Goal: Information Seeking & Learning: Find specific fact

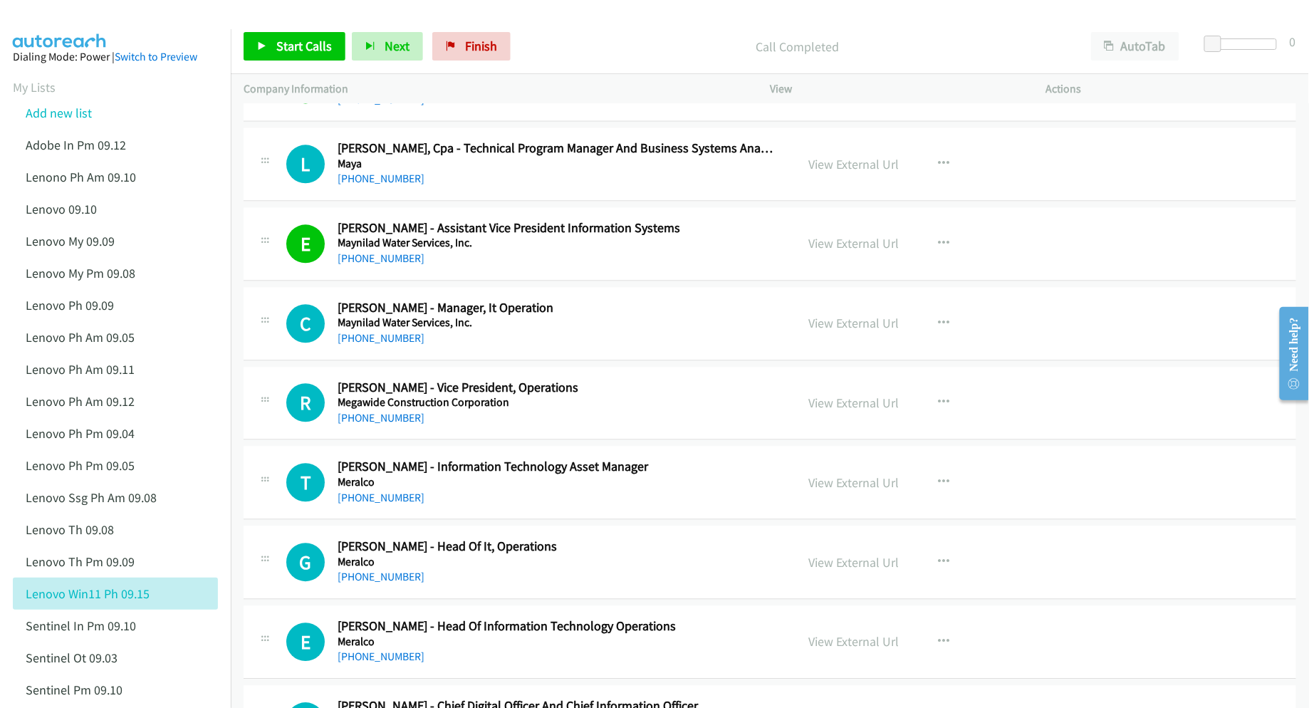
scroll to position [9019, 0]
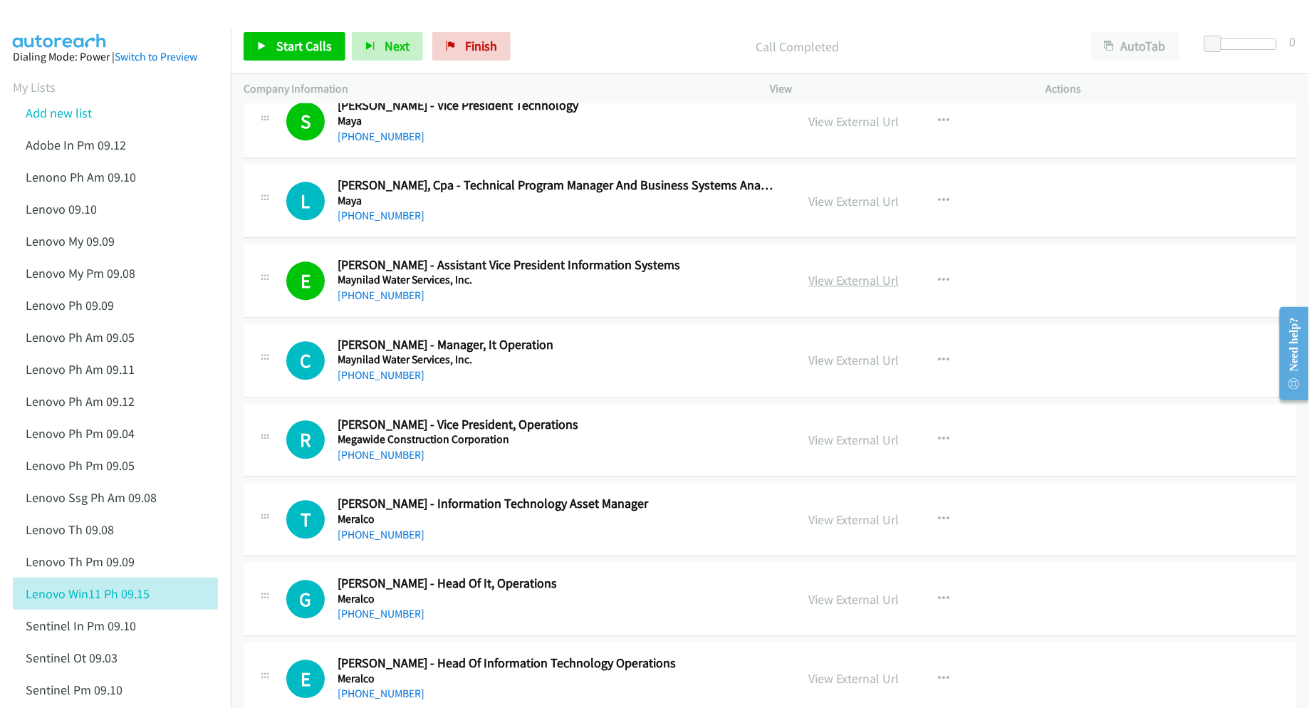
click at [809, 288] on link "View External Url" at bounding box center [853, 280] width 90 height 16
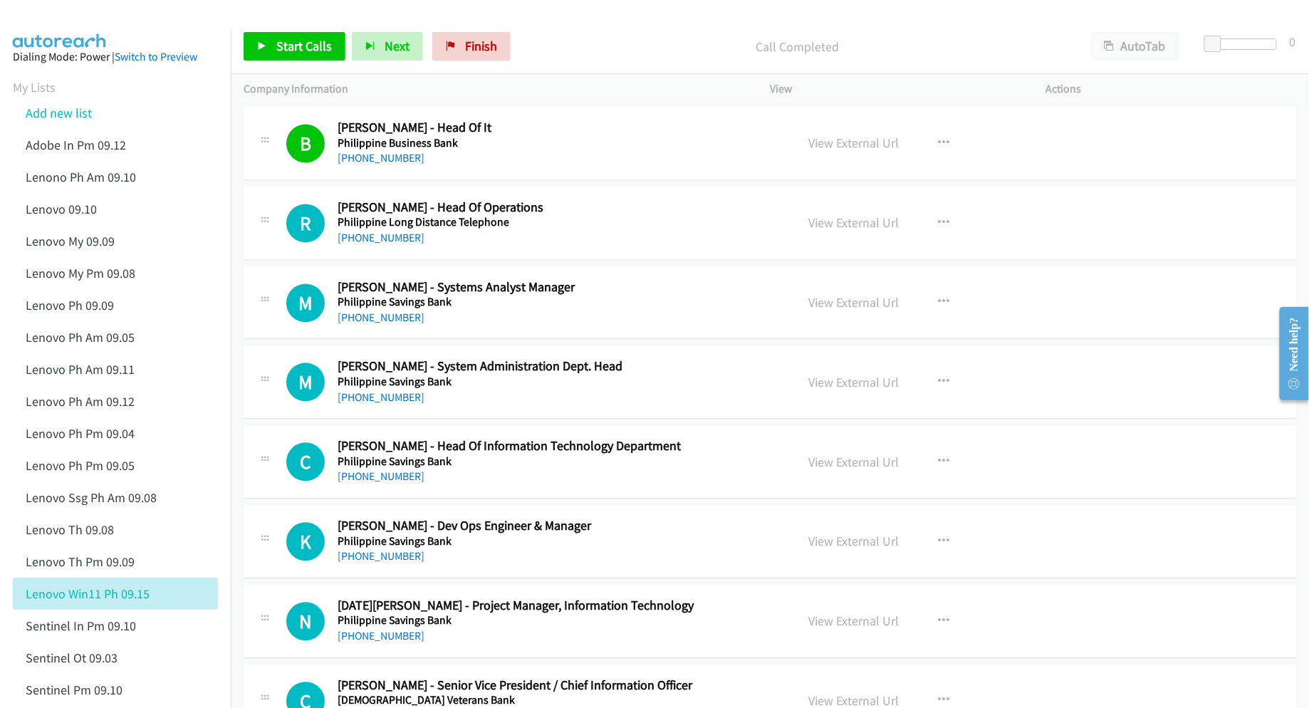
scroll to position [10918, 0]
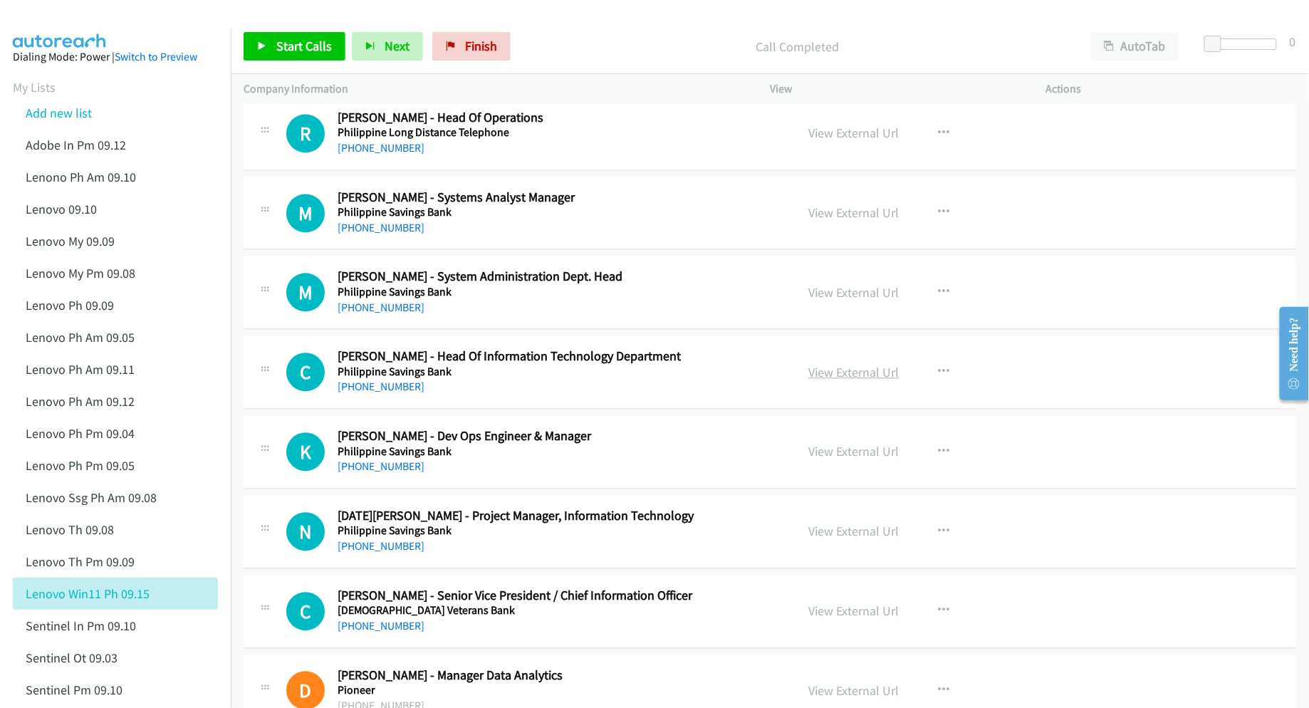
click at [827, 380] on link "View External Url" at bounding box center [853, 372] width 90 height 16
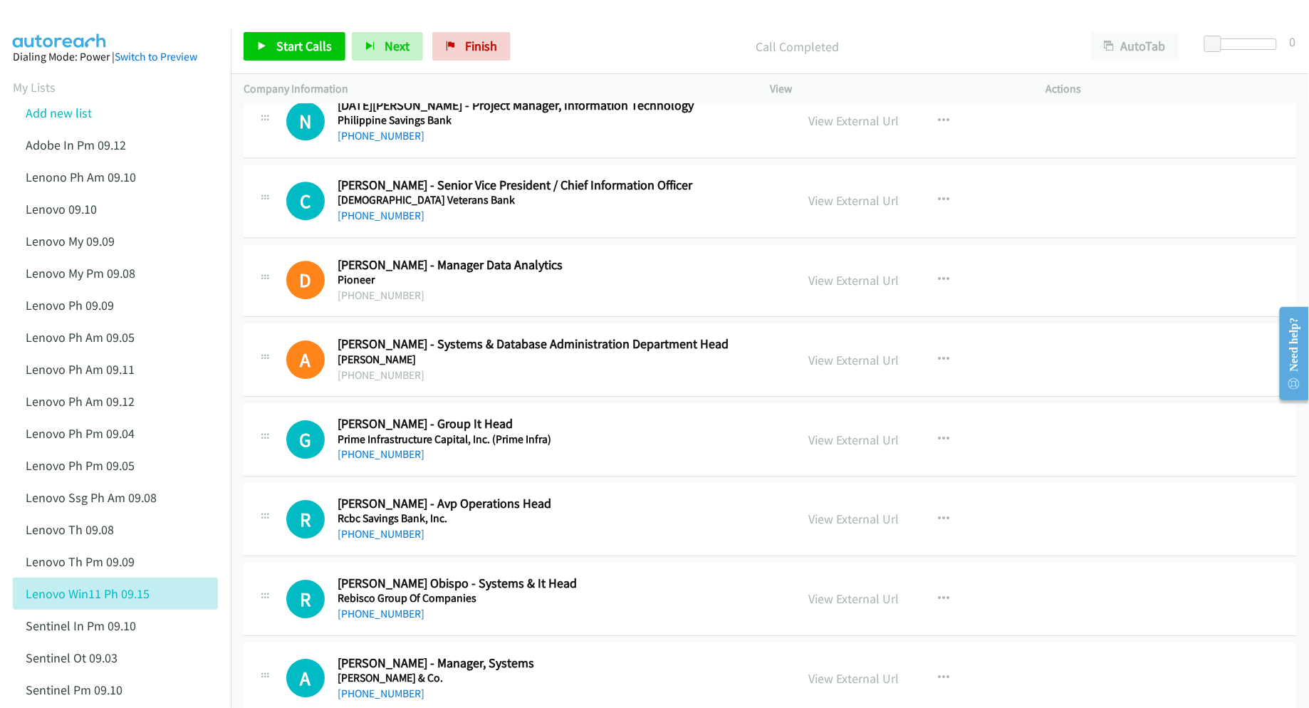
scroll to position [11393, 0]
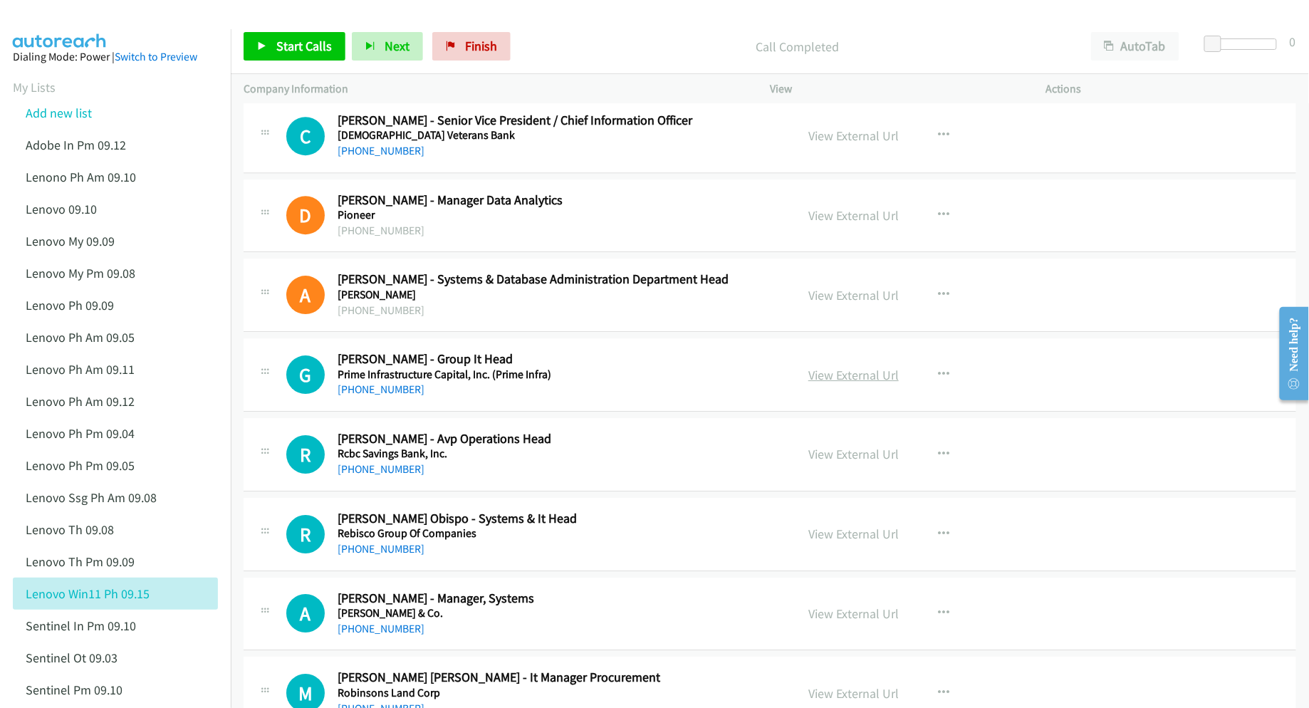
click at [864, 383] on link "View External Url" at bounding box center [853, 375] width 90 height 16
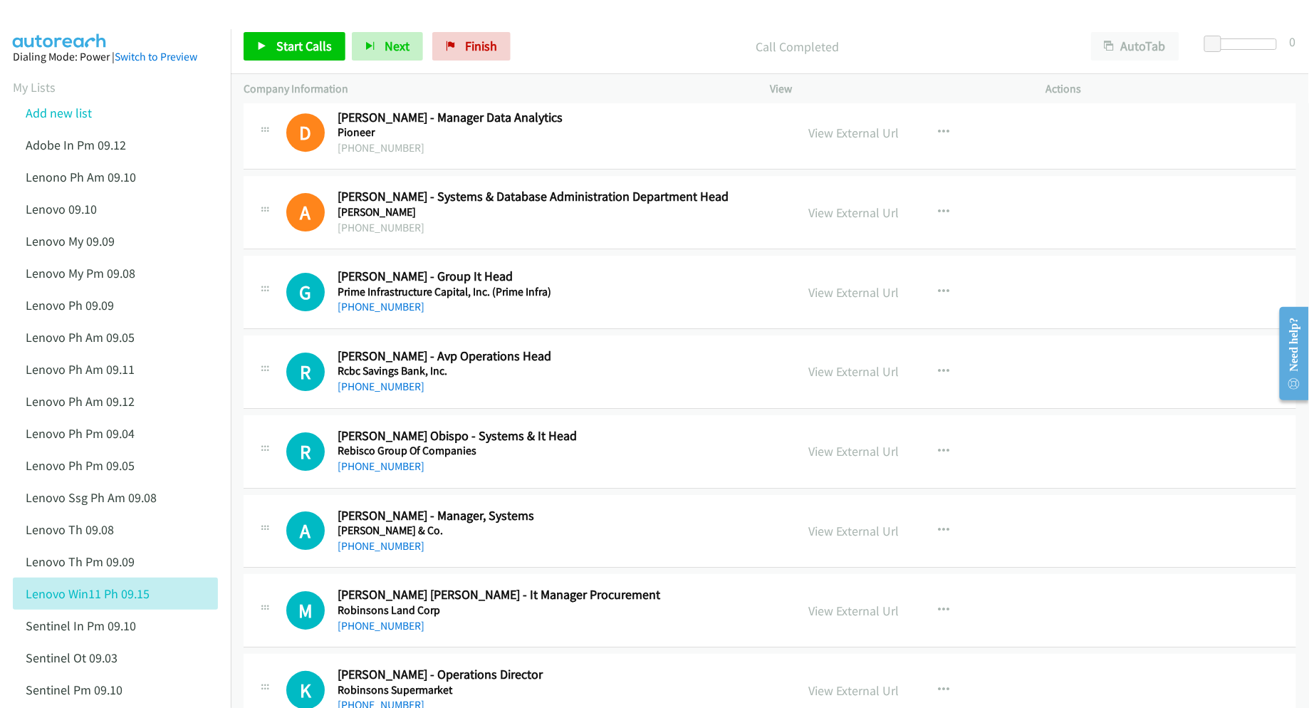
scroll to position [11488, 0]
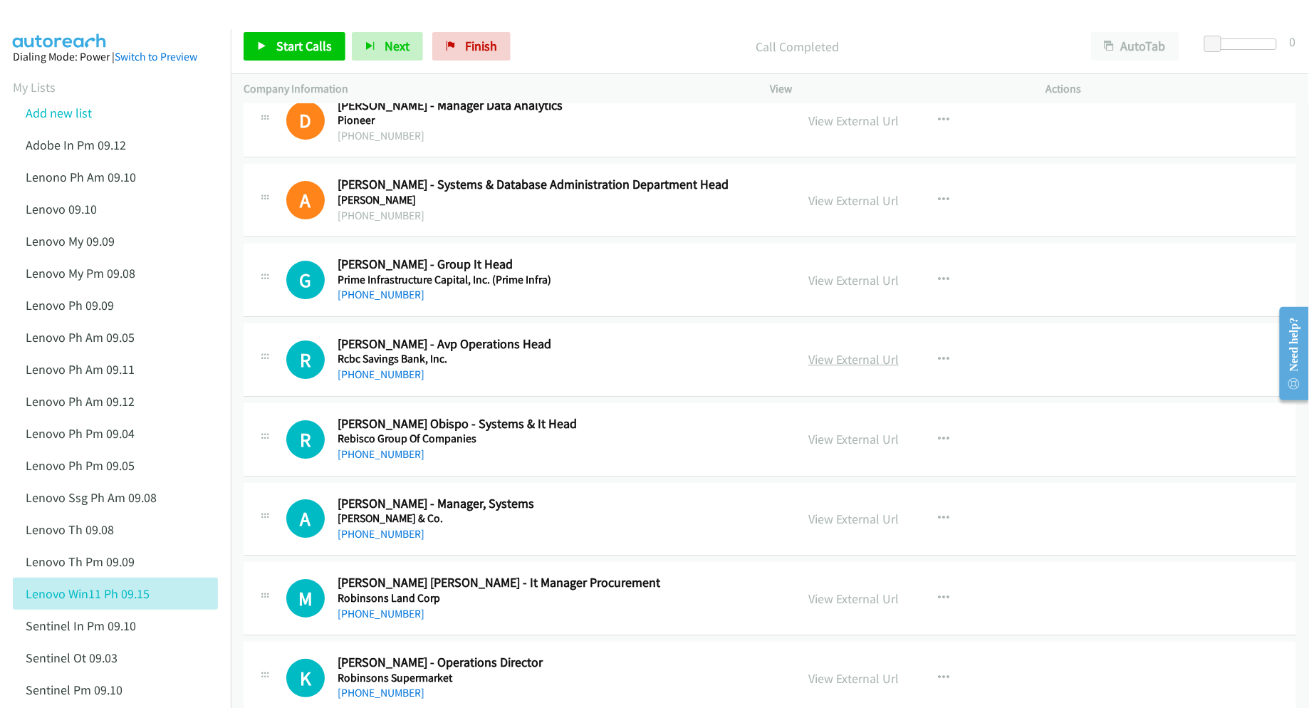
click at [838, 367] on link "View External Url" at bounding box center [853, 359] width 90 height 16
click at [842, 447] on link "View External Url" at bounding box center [853, 439] width 90 height 16
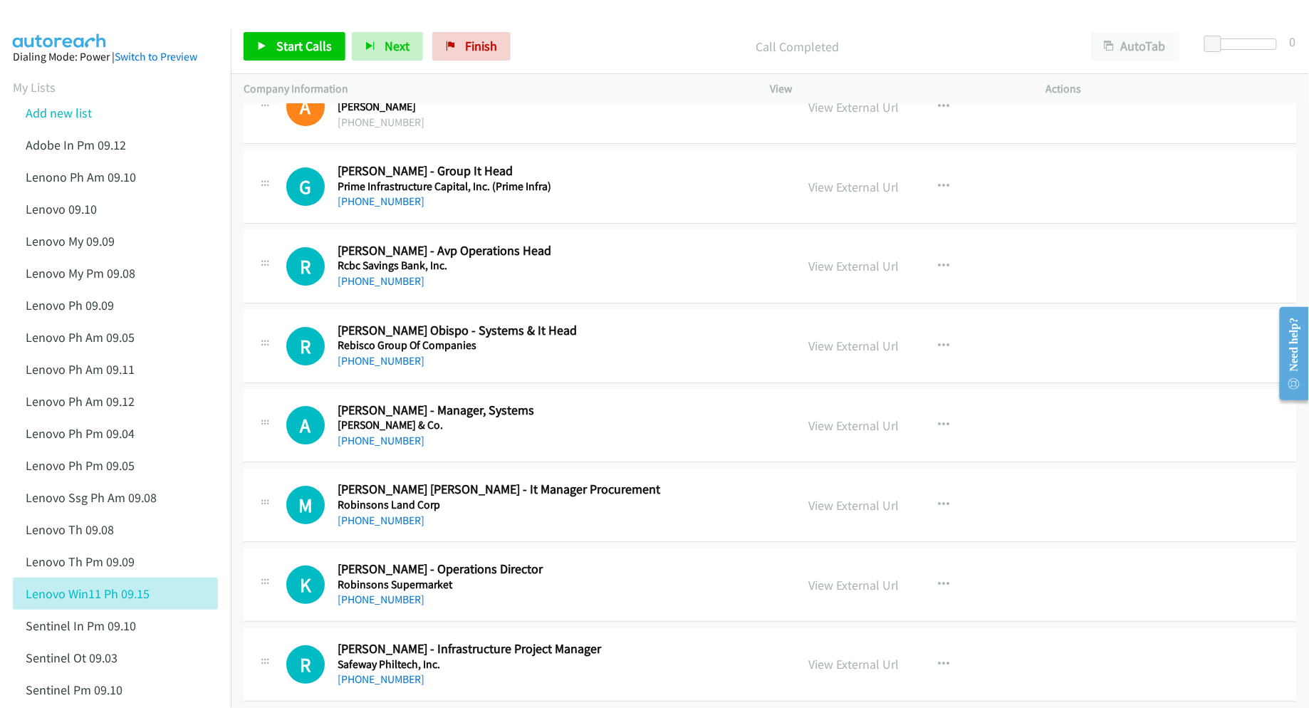
scroll to position [11678, 0]
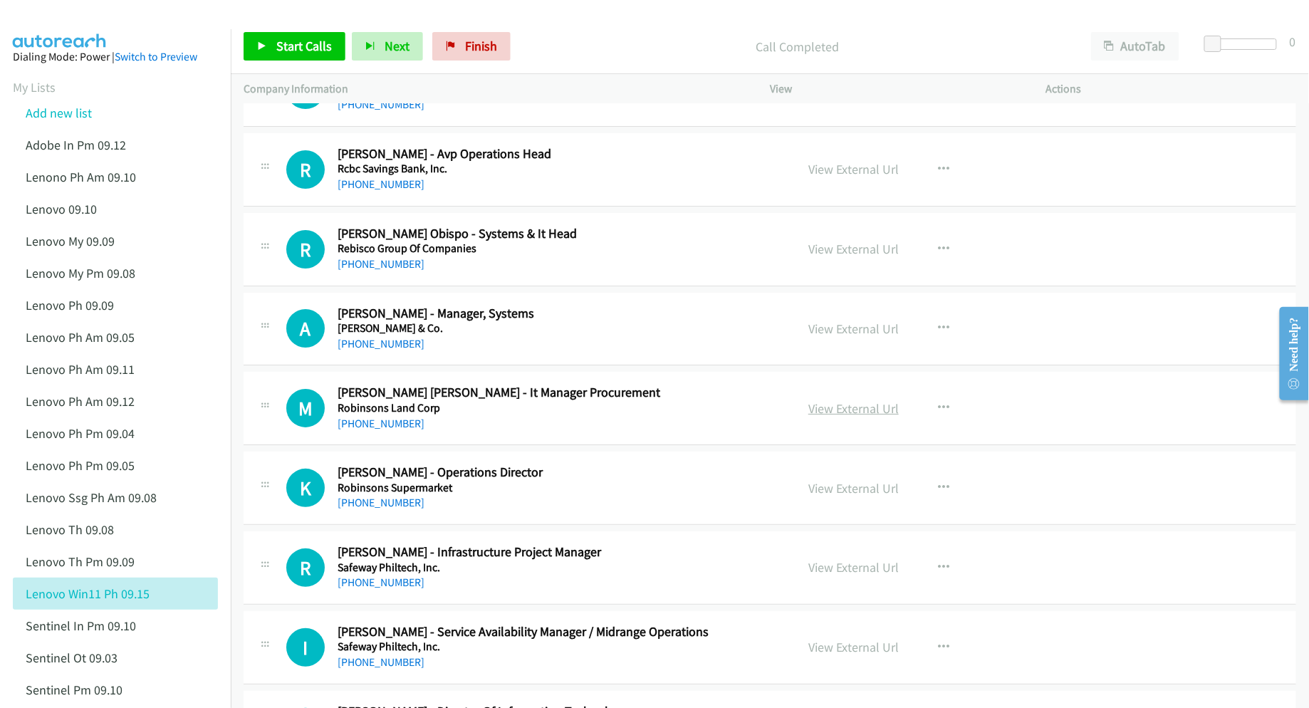
click at [835, 417] on link "View External Url" at bounding box center [853, 408] width 90 height 16
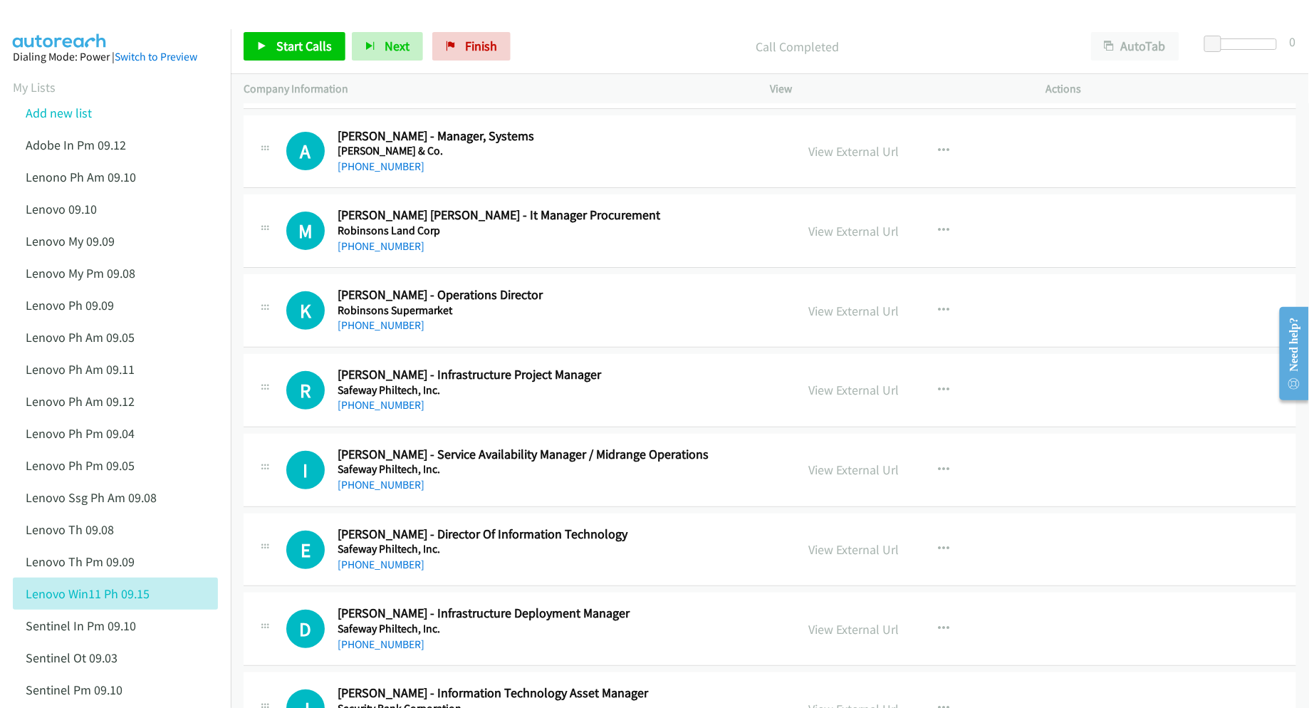
scroll to position [11868, 0]
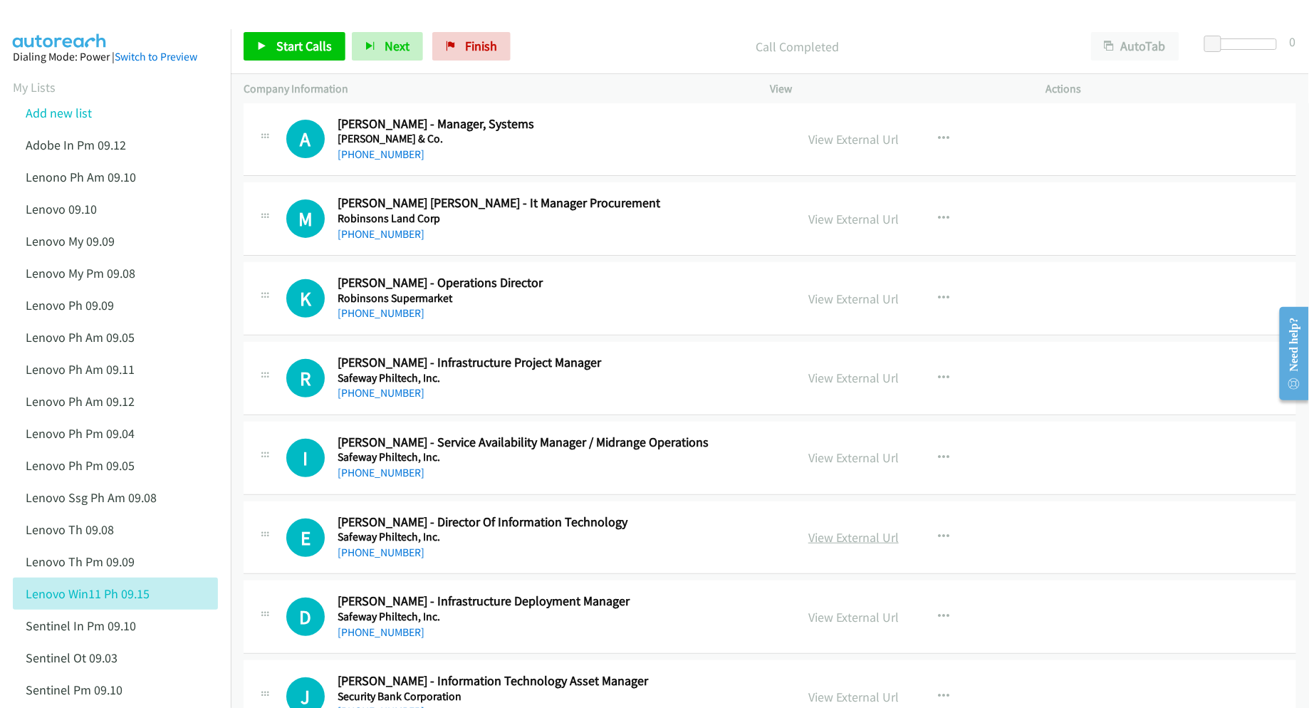
click at [852, 545] on link "View External Url" at bounding box center [853, 537] width 90 height 16
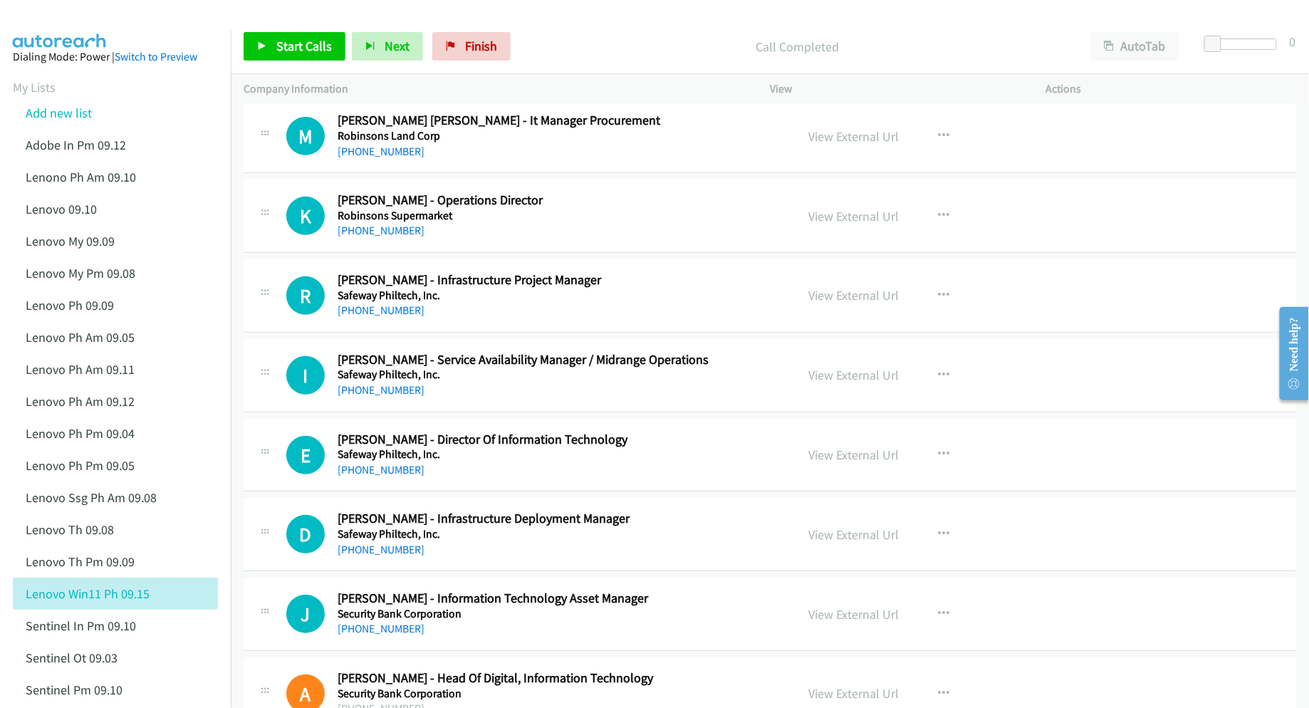
scroll to position [11963, 0]
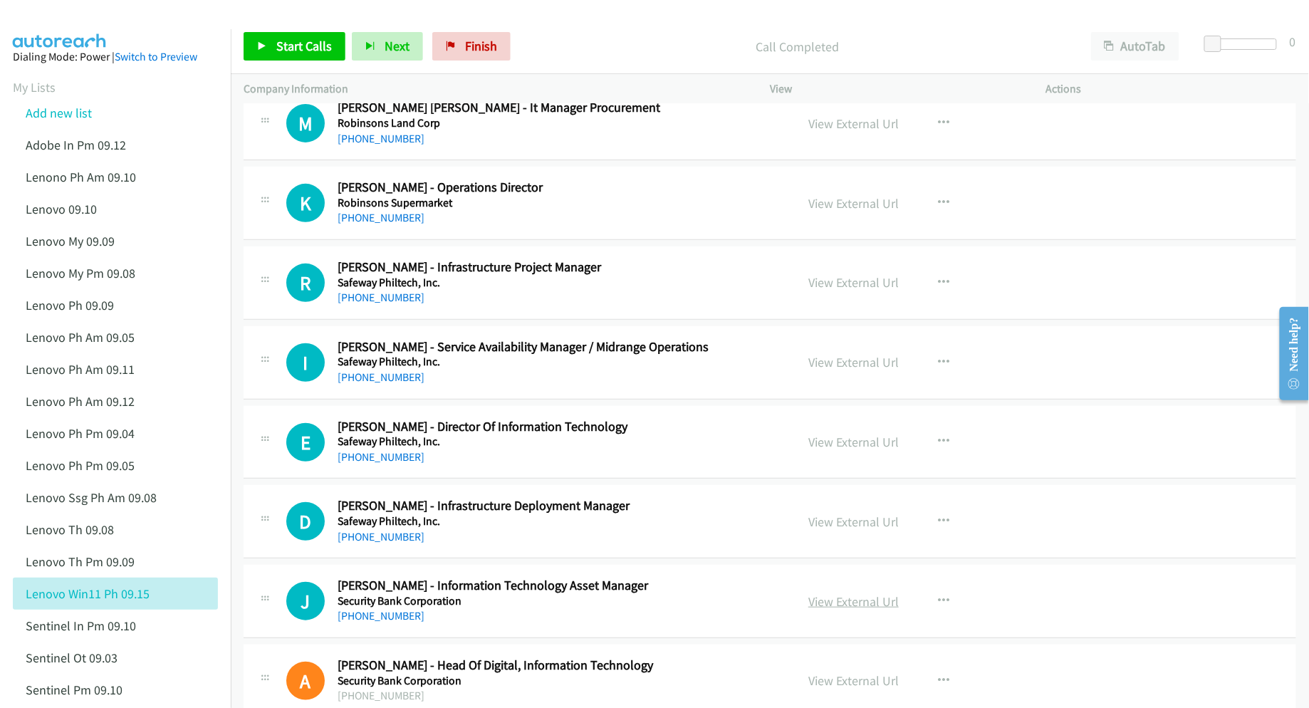
click at [826, 610] on link "View External Url" at bounding box center [853, 601] width 90 height 16
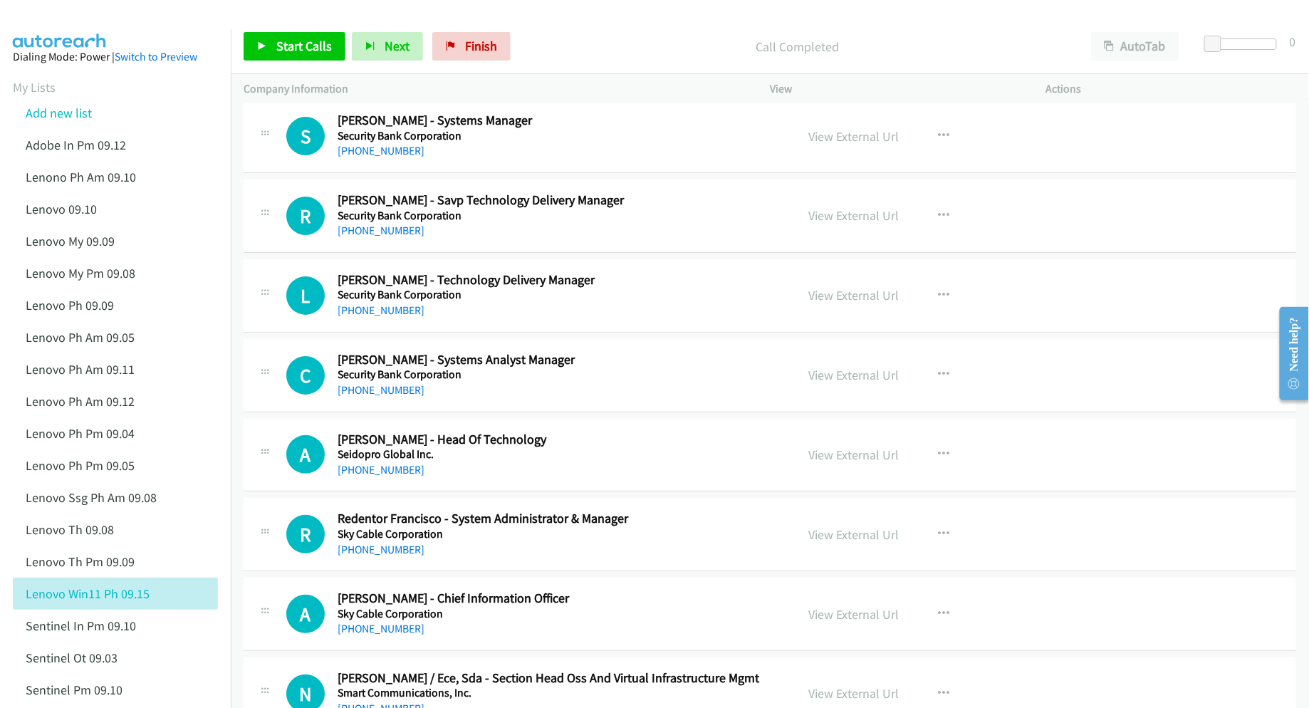
scroll to position [13767, 0]
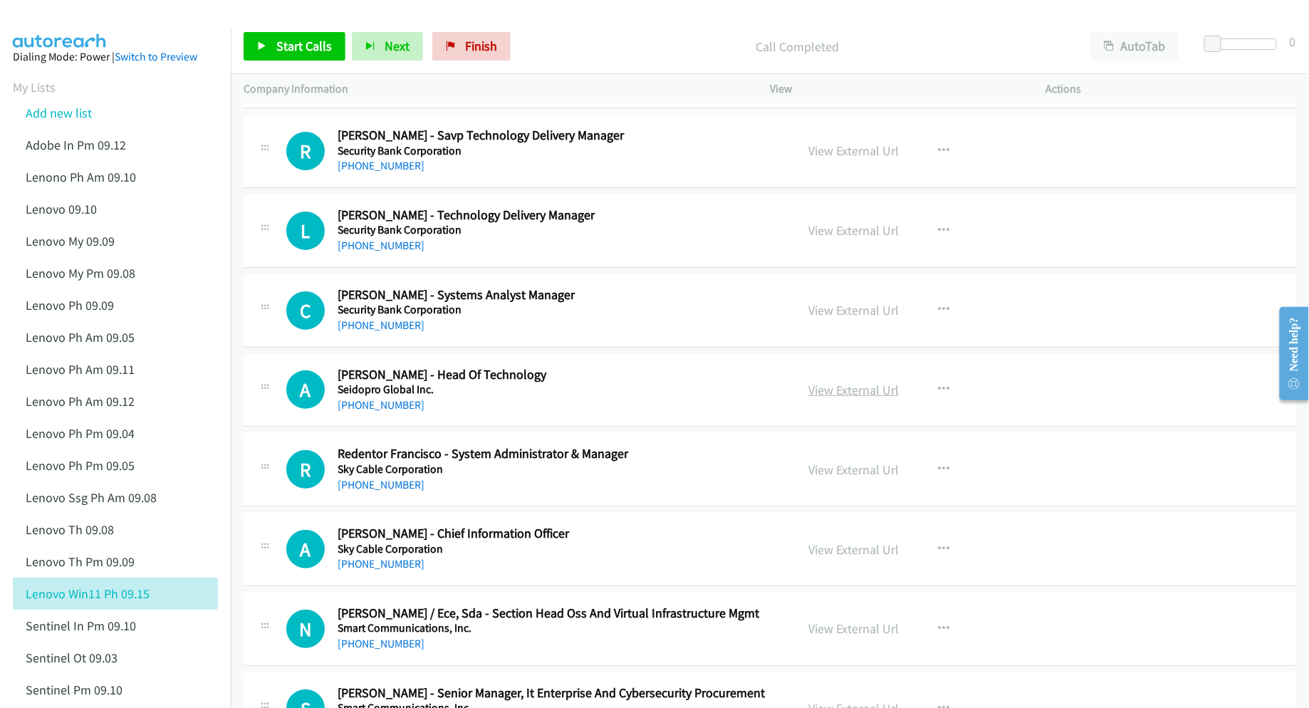
click at [840, 398] on link "View External Url" at bounding box center [853, 390] width 90 height 16
click at [861, 478] on link "View External Url" at bounding box center [853, 469] width 90 height 16
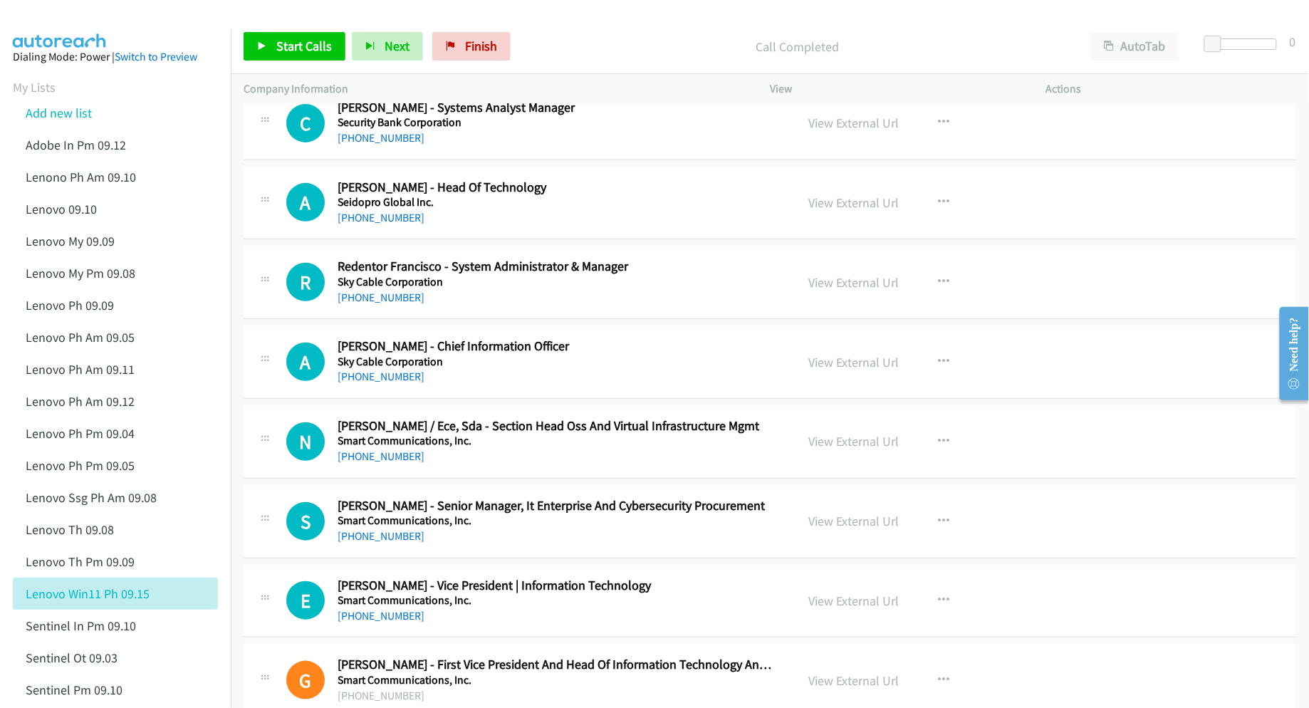
scroll to position [13957, 0]
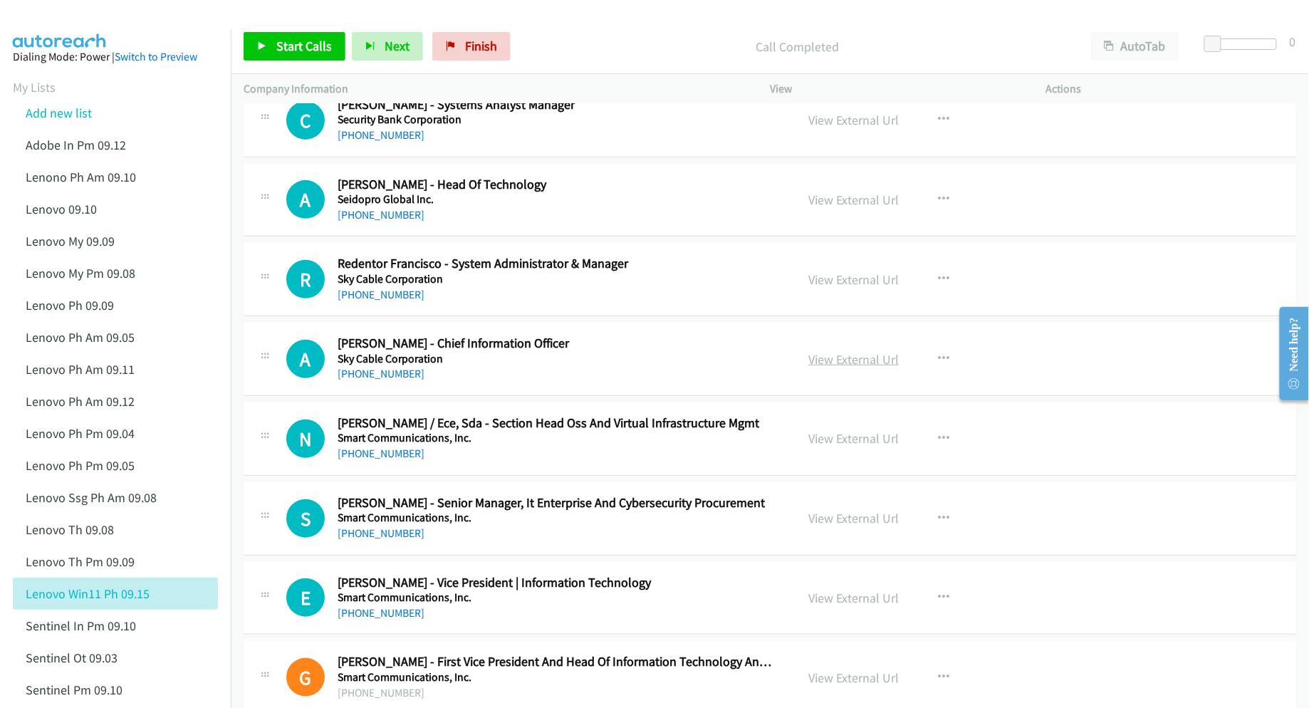
click at [822, 367] on link "View External Url" at bounding box center [853, 359] width 90 height 16
click at [812, 446] on link "View External Url" at bounding box center [853, 438] width 90 height 16
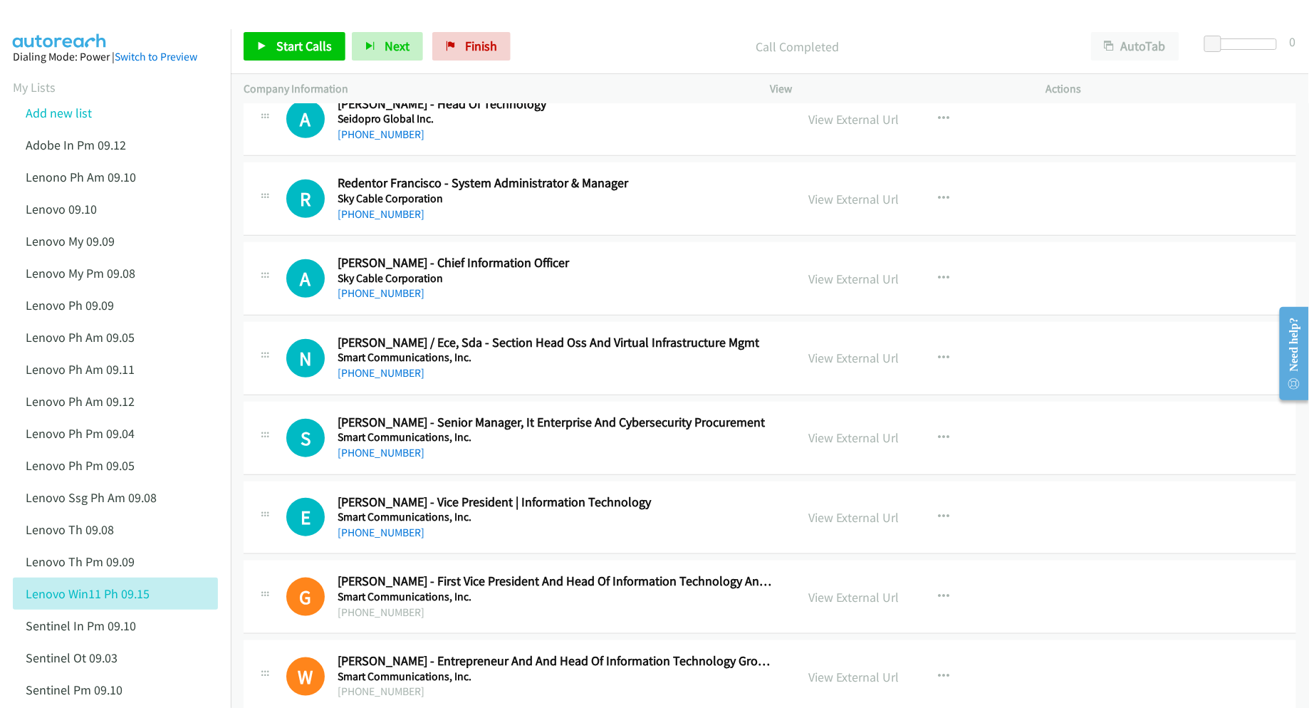
scroll to position [14052, 0]
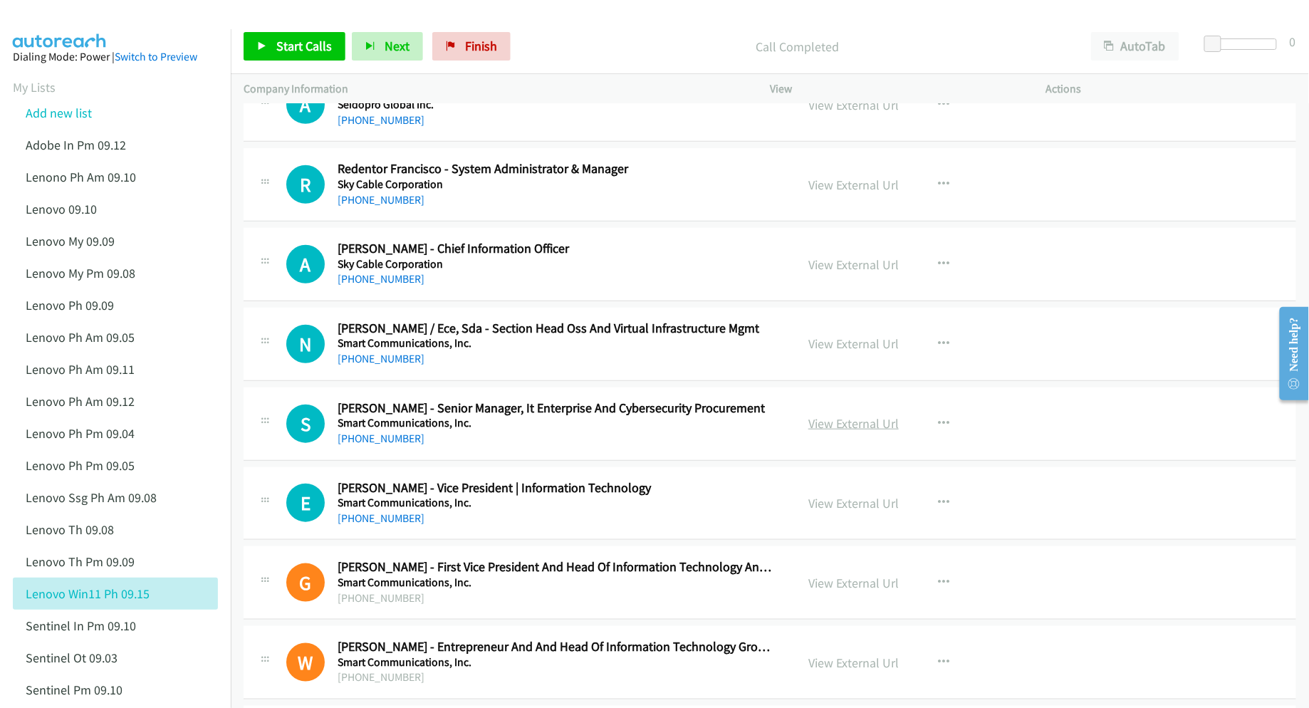
click at [812, 432] on link "View External Url" at bounding box center [853, 423] width 90 height 16
click at [832, 511] on link "View External Url" at bounding box center [853, 503] width 90 height 16
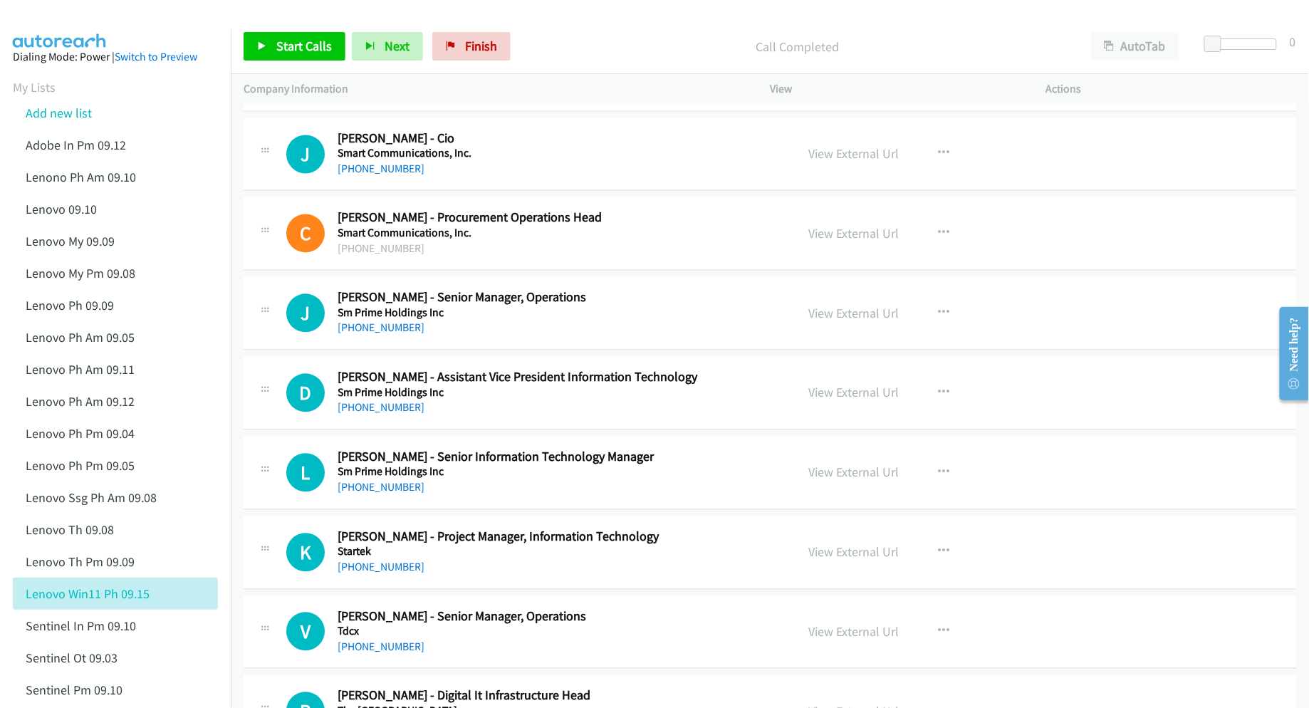
scroll to position [14811, 0]
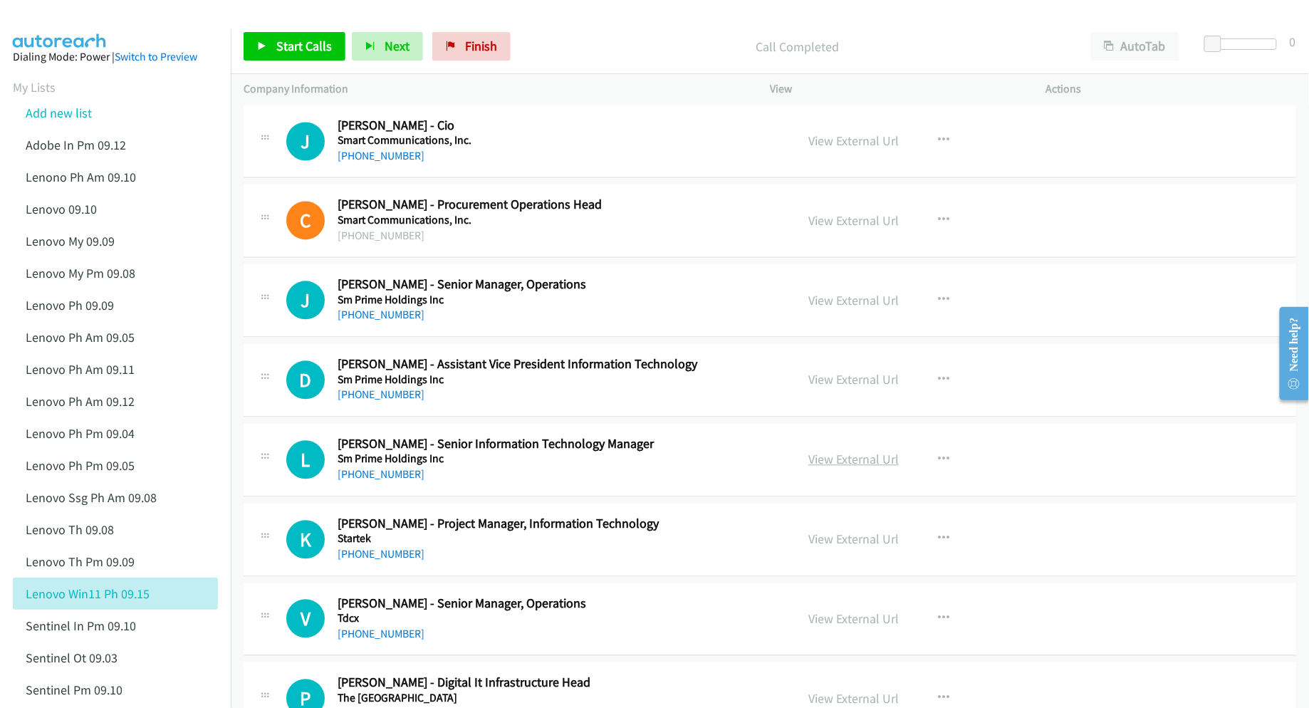
click at [827, 468] on link "View External Url" at bounding box center [853, 459] width 90 height 16
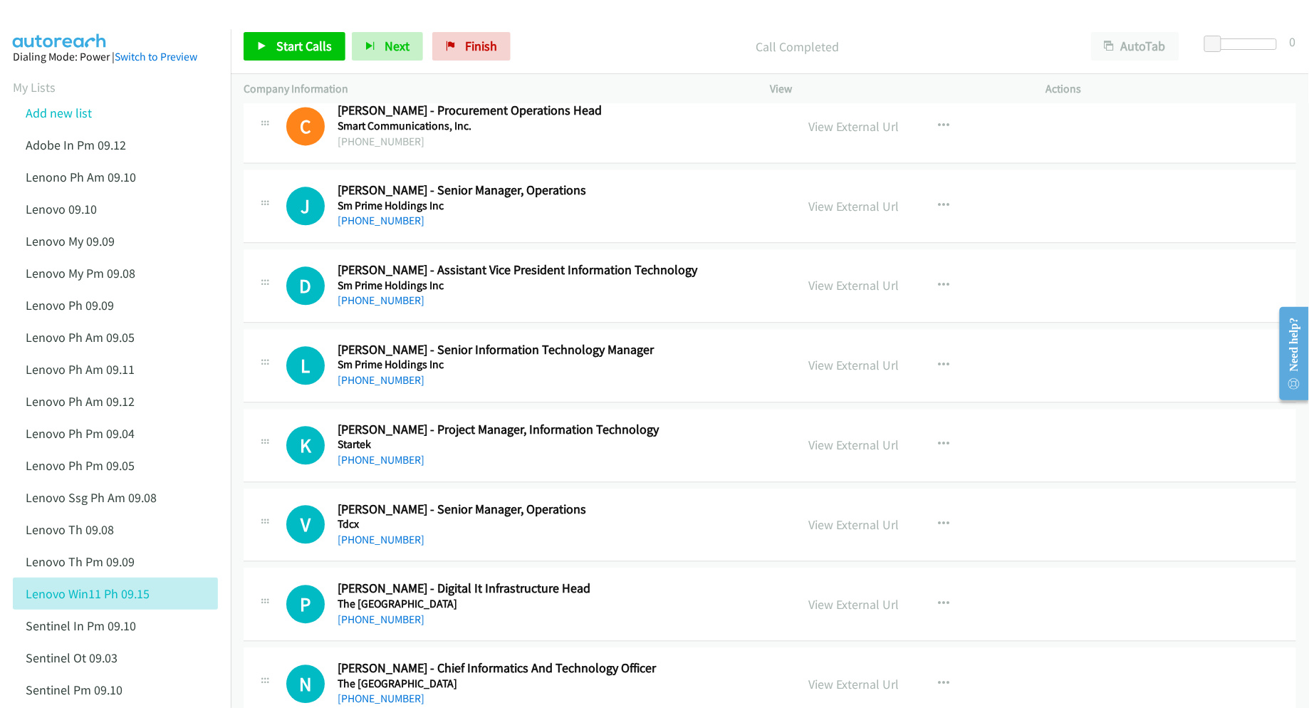
scroll to position [15001, 0]
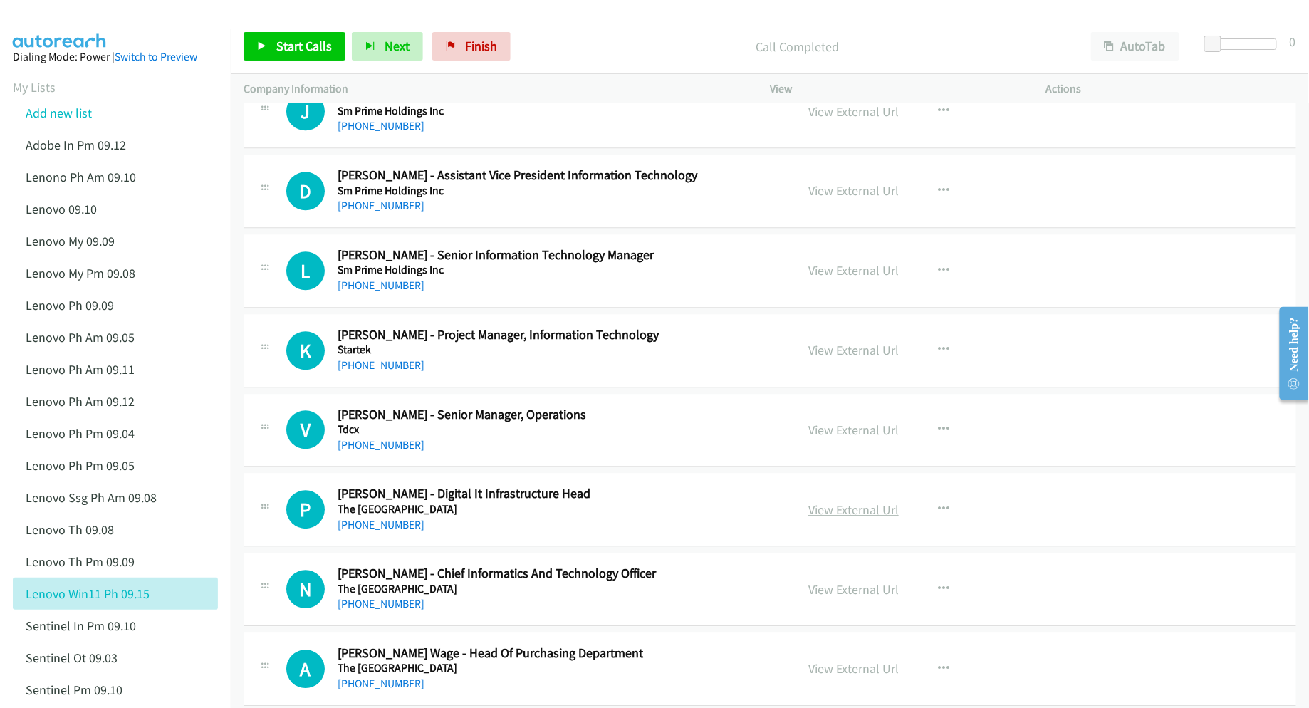
click at [847, 518] on link "View External Url" at bounding box center [853, 509] width 90 height 16
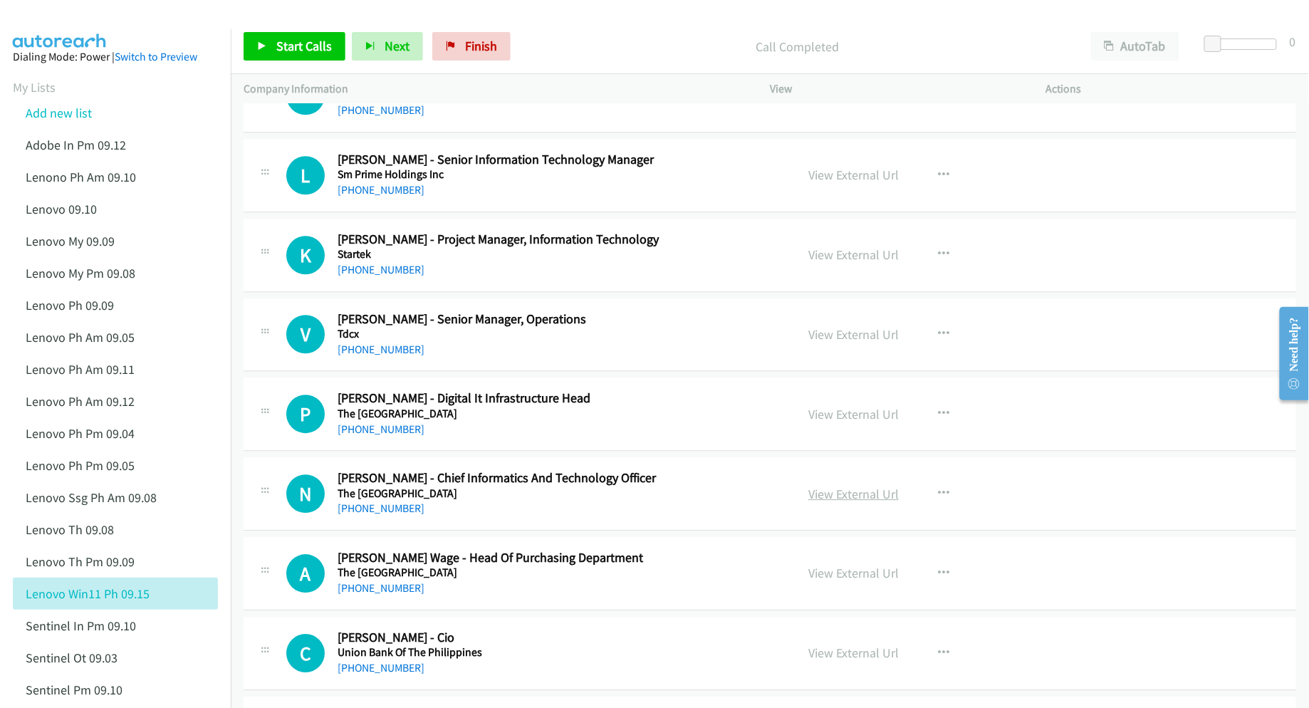
click at [835, 502] on link "View External Url" at bounding box center [853, 494] width 90 height 16
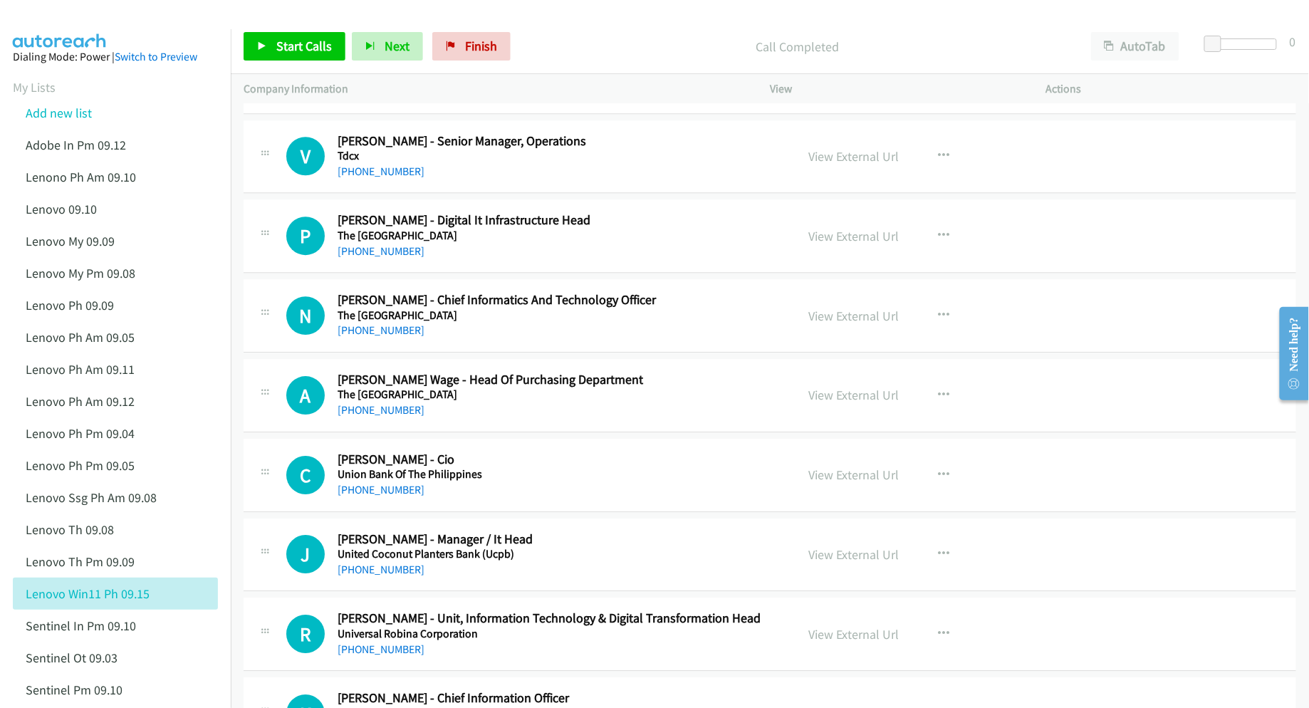
scroll to position [15286, 0]
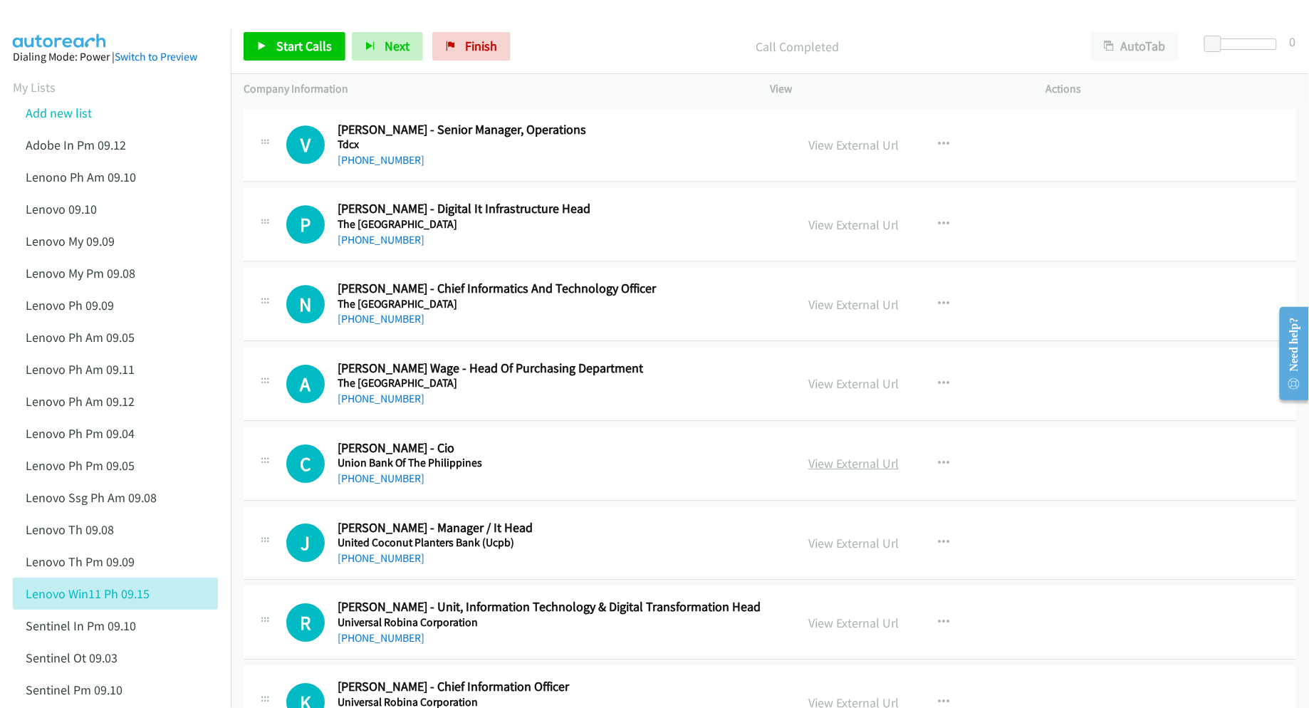
click at [839, 471] on link "View External Url" at bounding box center [853, 463] width 90 height 16
click at [825, 551] on link "View External Url" at bounding box center [853, 543] width 90 height 16
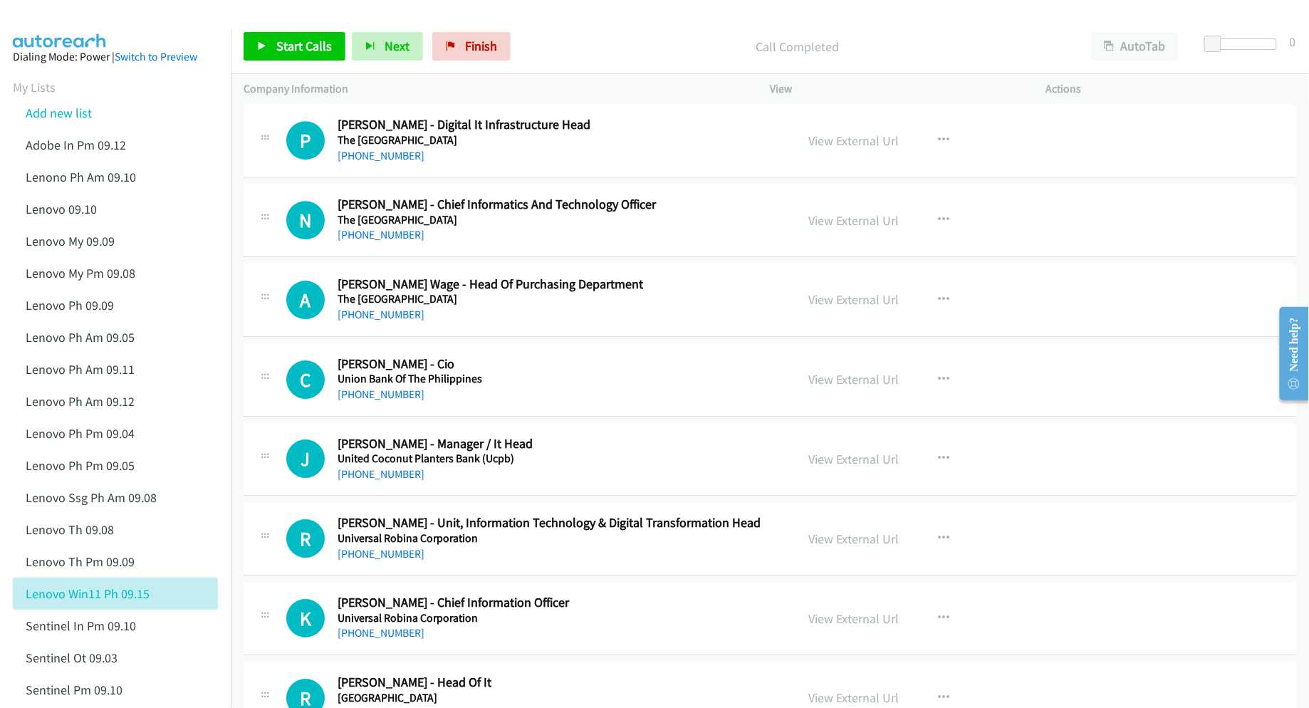
scroll to position [15381, 0]
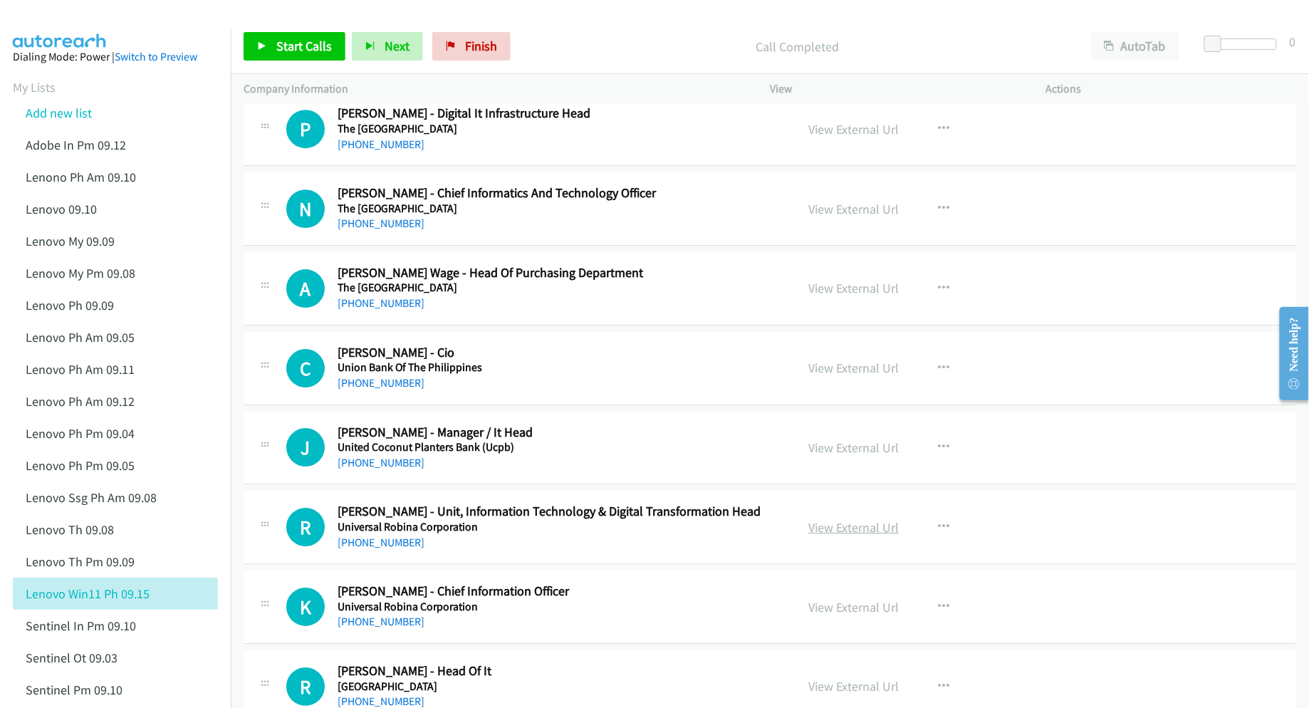
click at [826, 535] on link "View External Url" at bounding box center [853, 527] width 90 height 16
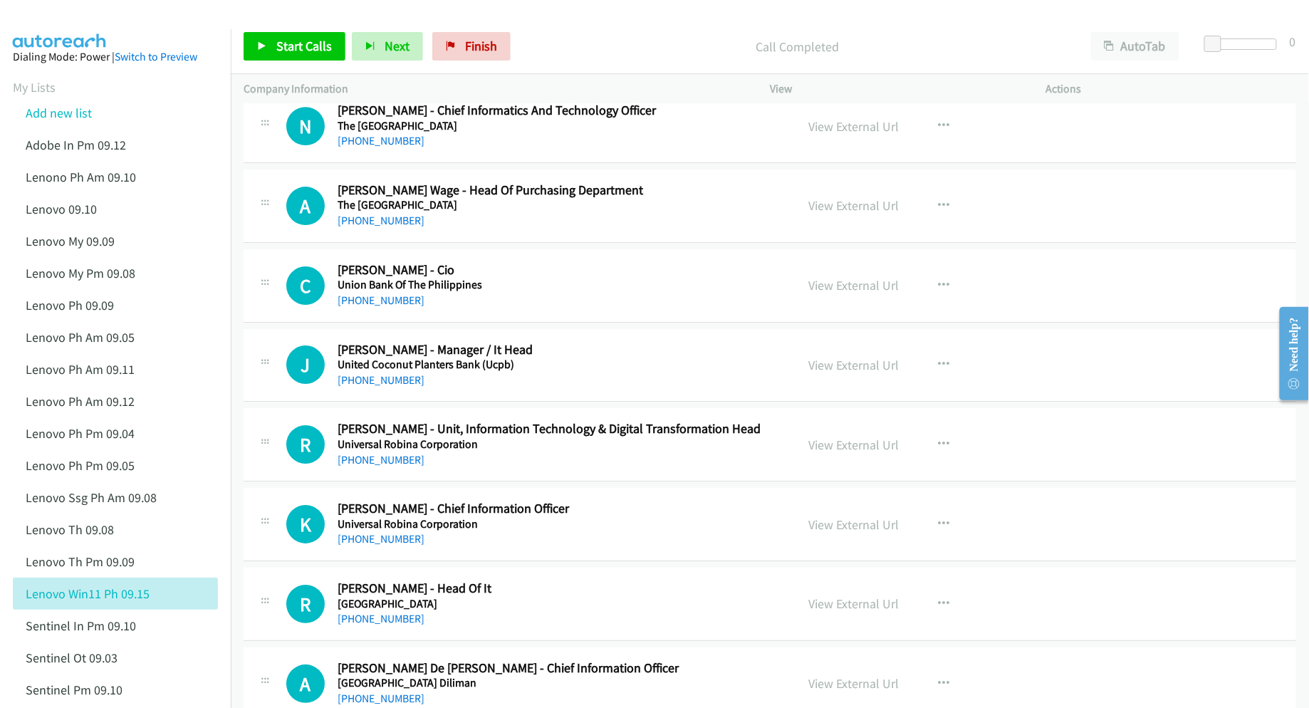
scroll to position [15476, 0]
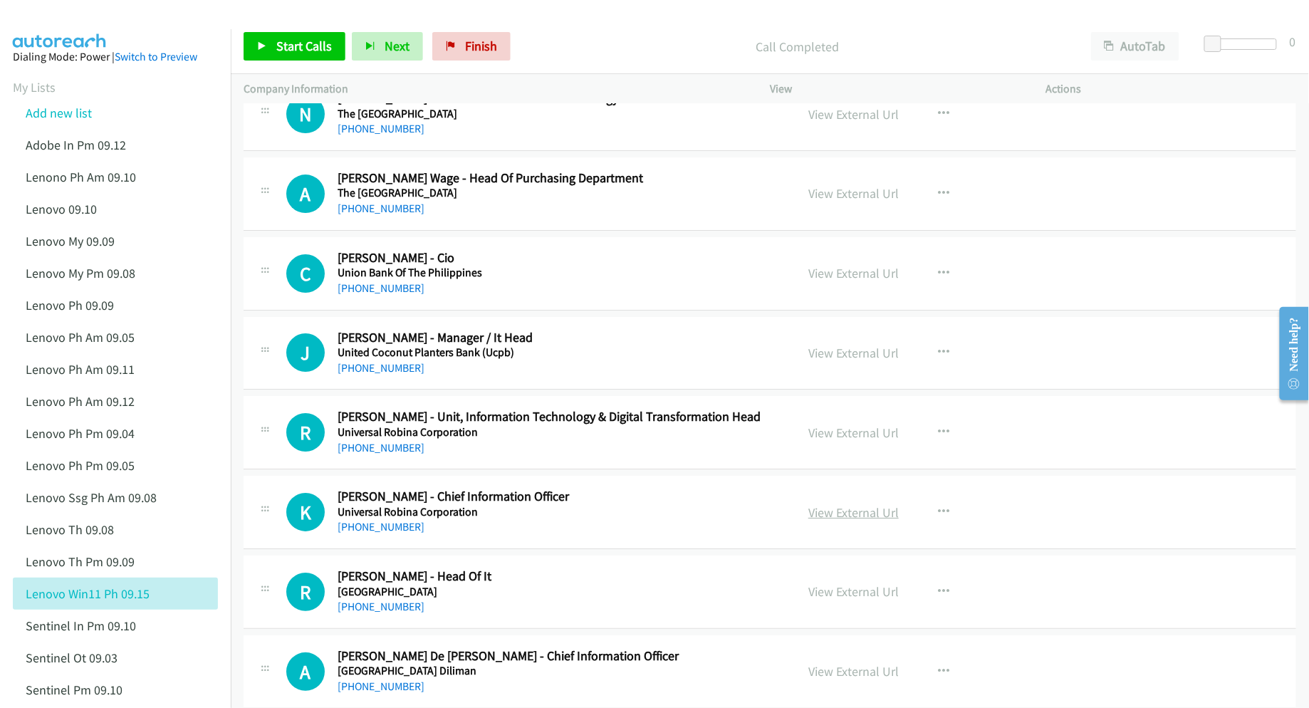
click at [862, 521] on link "View External Url" at bounding box center [853, 512] width 90 height 16
click at [826, 600] on link "View External Url" at bounding box center [853, 591] width 90 height 16
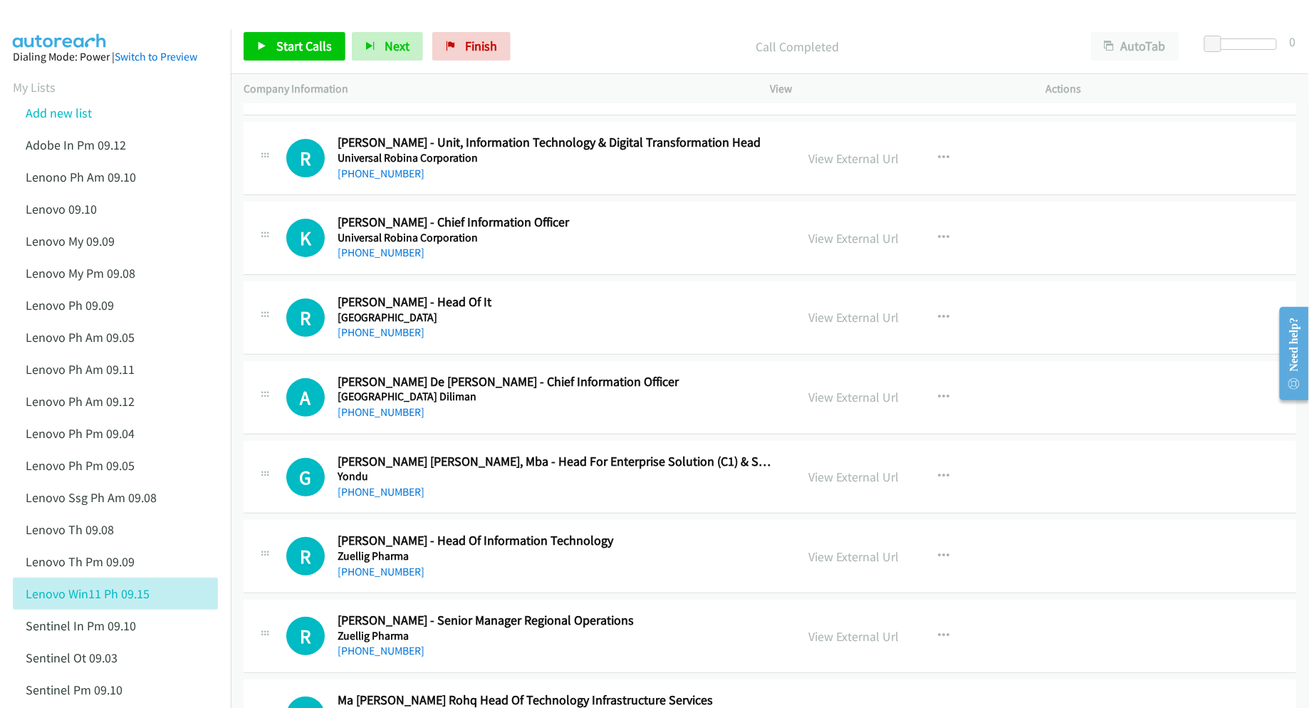
scroll to position [15761, 0]
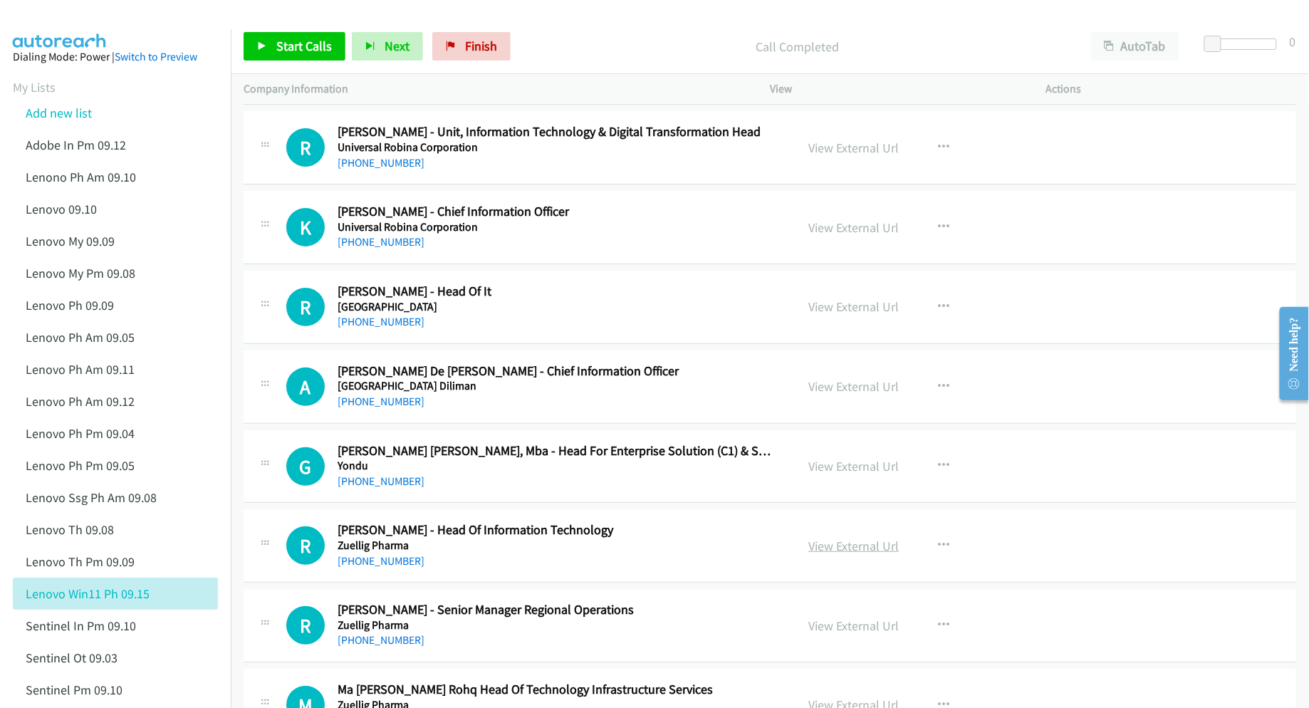
click at [861, 554] on link "View External Url" at bounding box center [853, 546] width 90 height 16
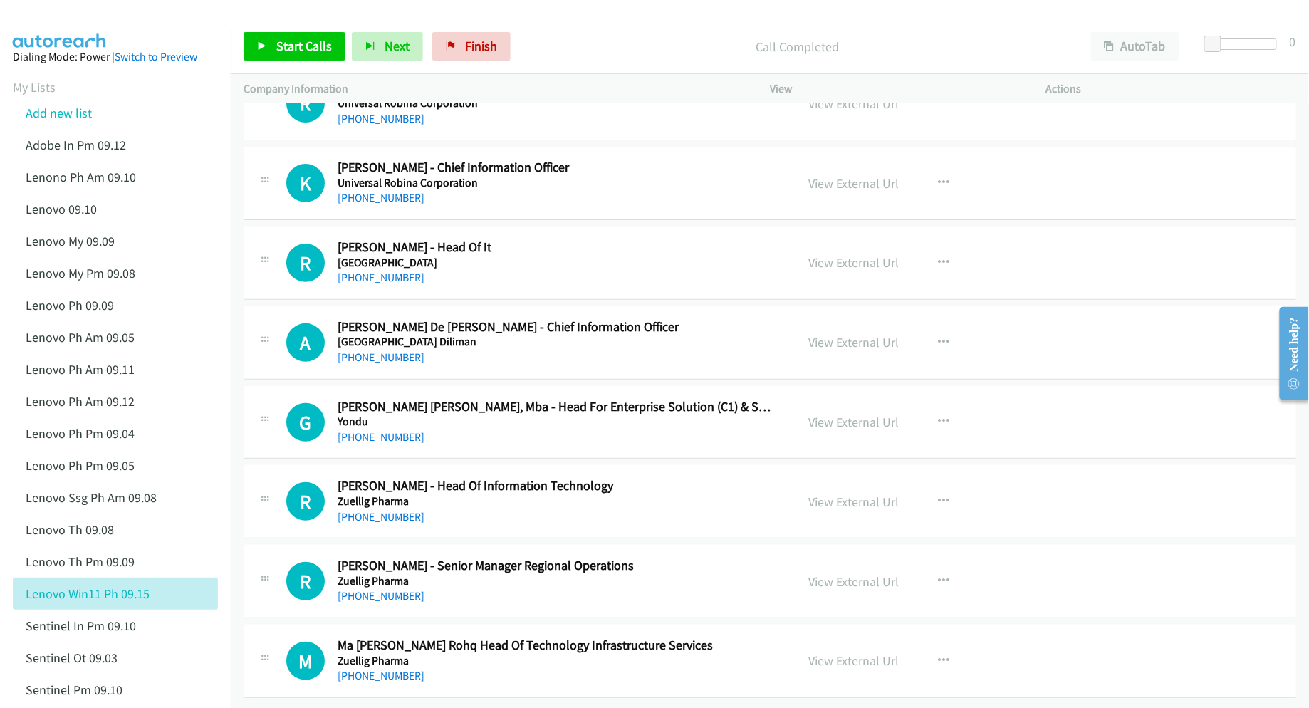
scroll to position [15867, 0]
click at [853, 652] on link "View External Url" at bounding box center [853, 660] width 90 height 16
click at [832, 573] on link "View External Url" at bounding box center [853, 581] width 90 height 16
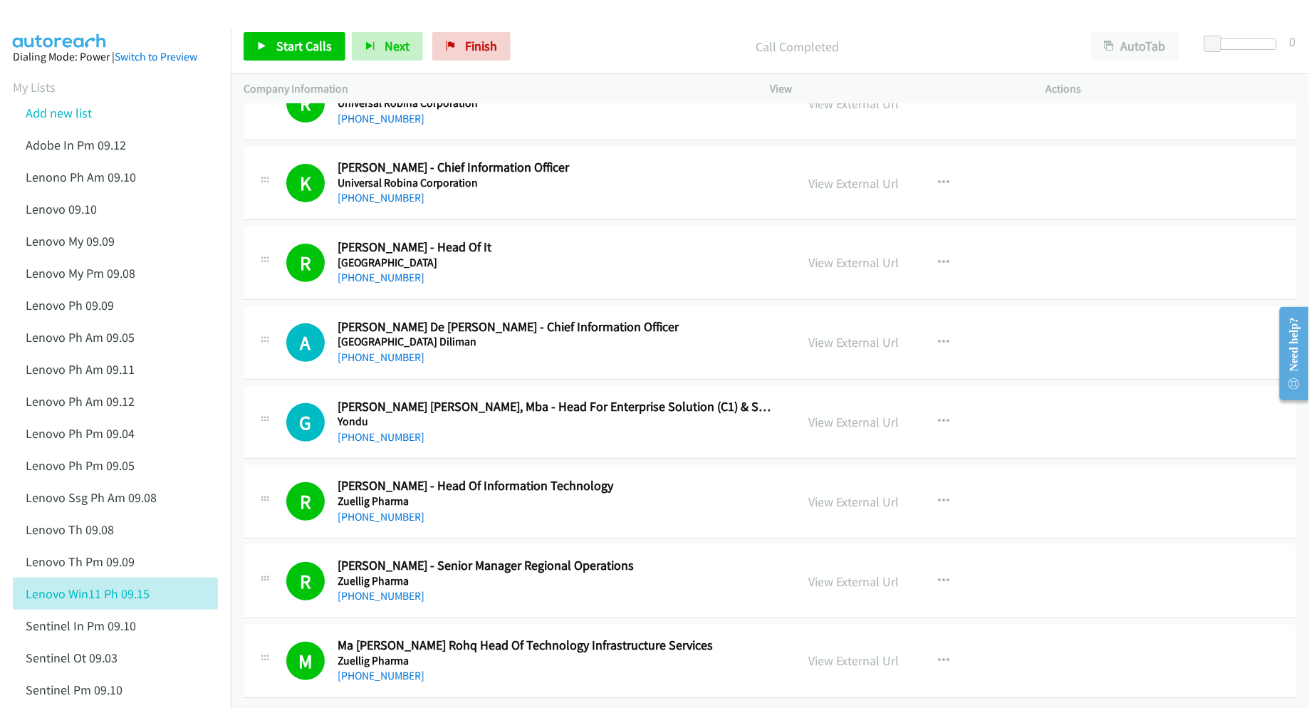
scroll to position [15772, 0]
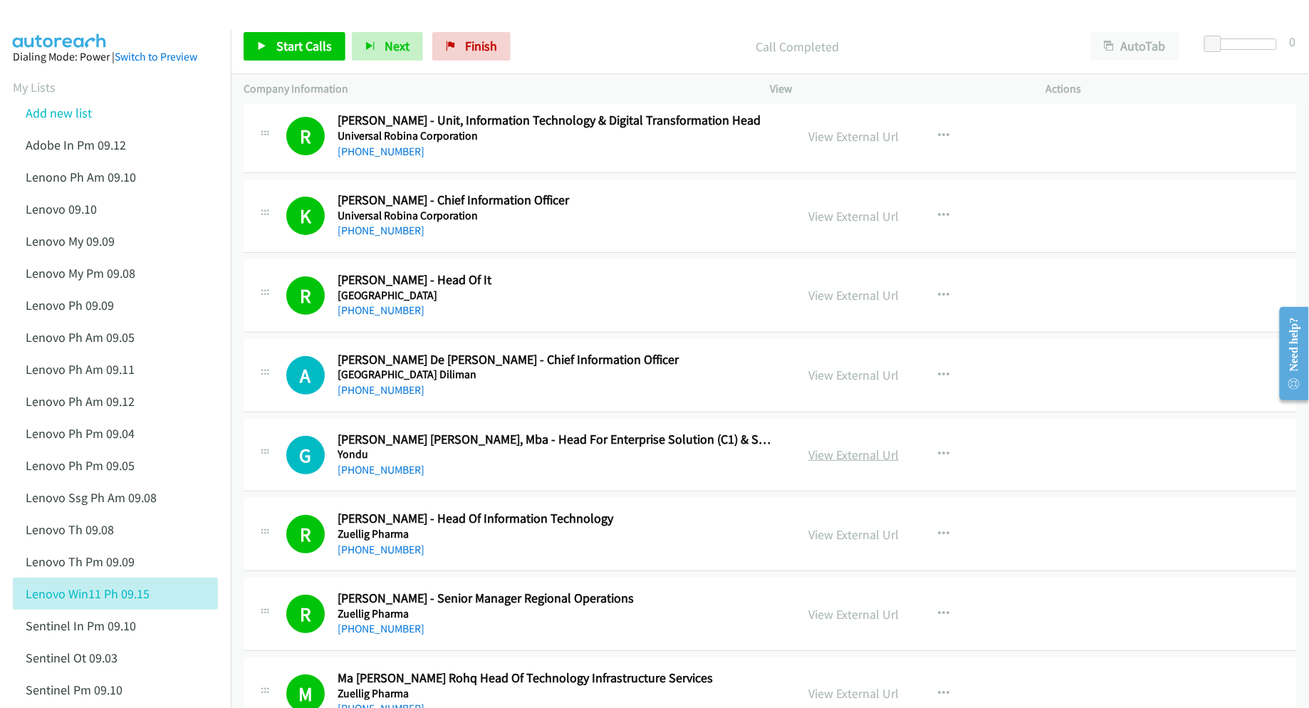
click at [838, 463] on link "View External Url" at bounding box center [853, 454] width 90 height 16
click at [855, 383] on link "View External Url" at bounding box center [853, 375] width 90 height 16
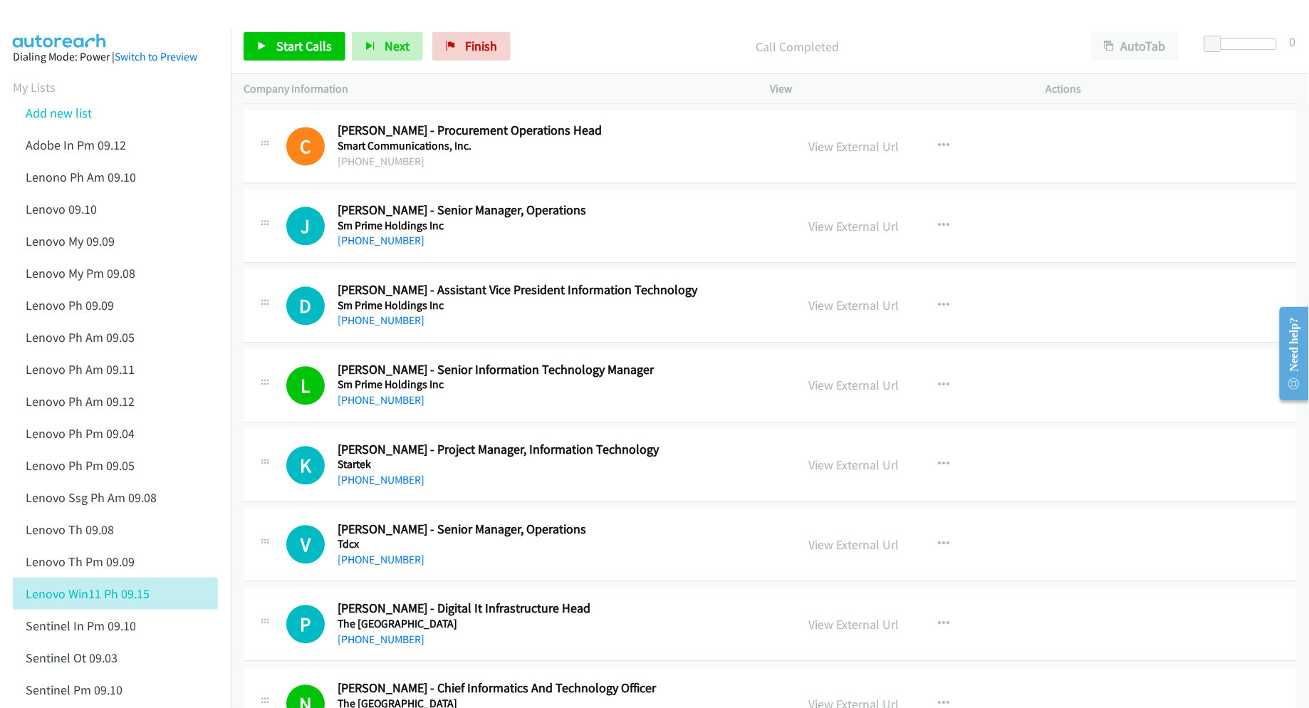
scroll to position [14823, 0]
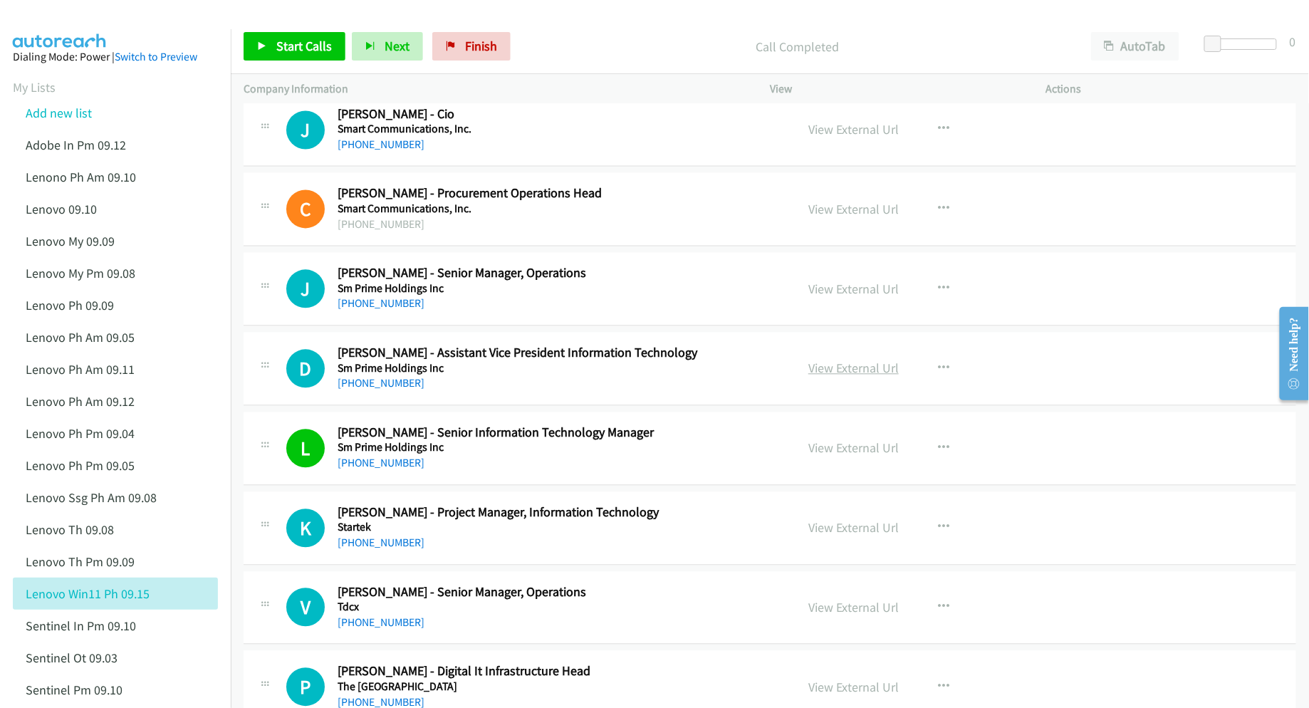
click at [839, 377] on link "View External Url" at bounding box center [853, 368] width 90 height 16
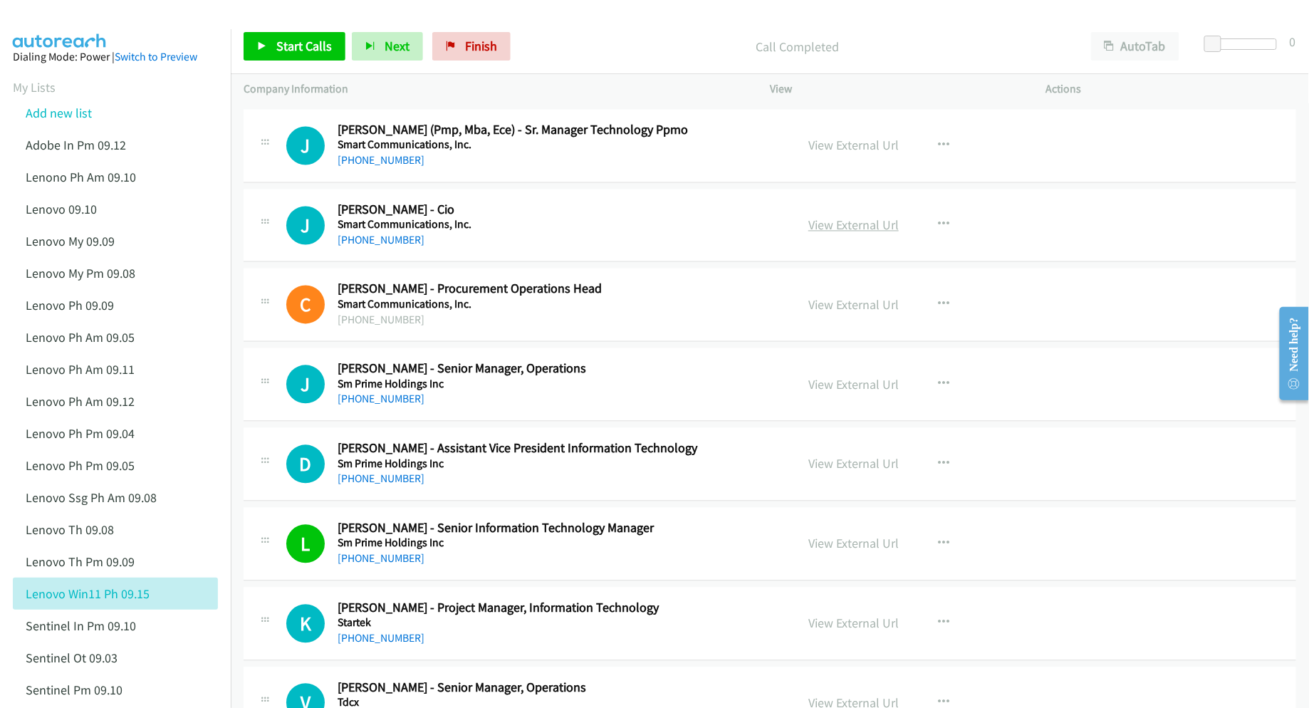
click at [858, 234] on link "View External Url" at bounding box center [853, 225] width 90 height 16
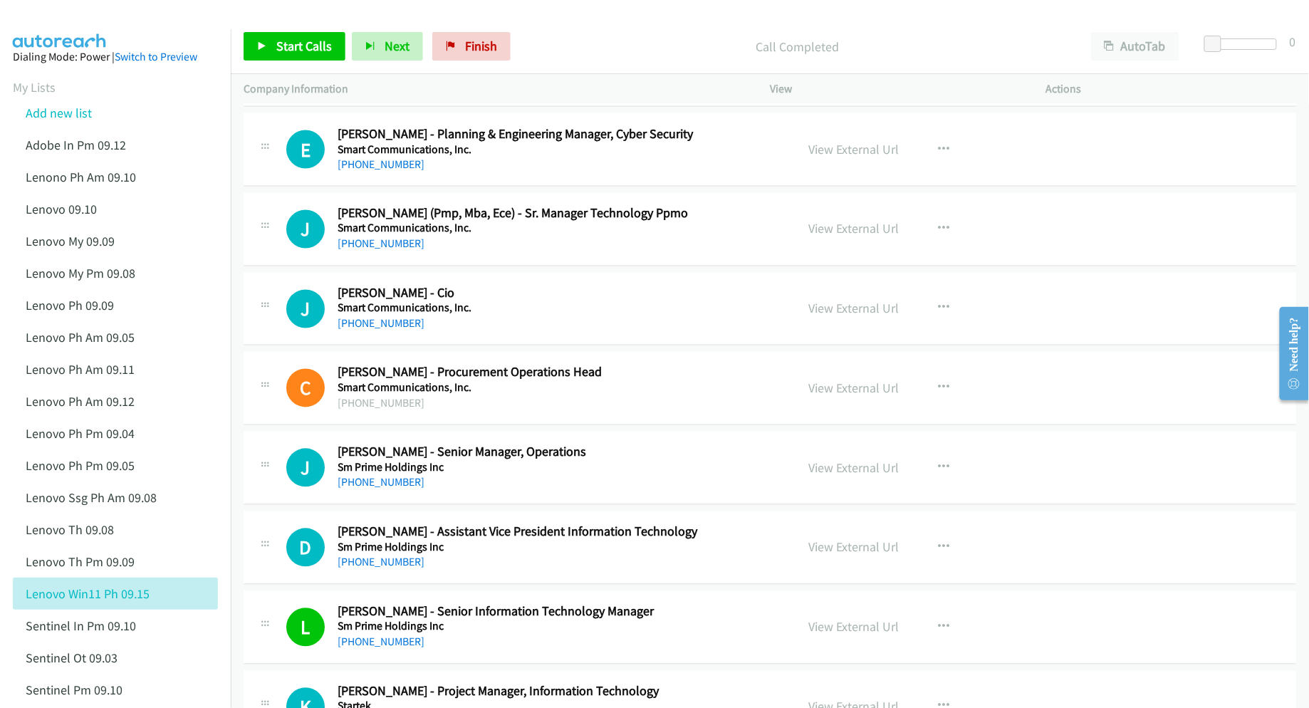
scroll to position [14633, 0]
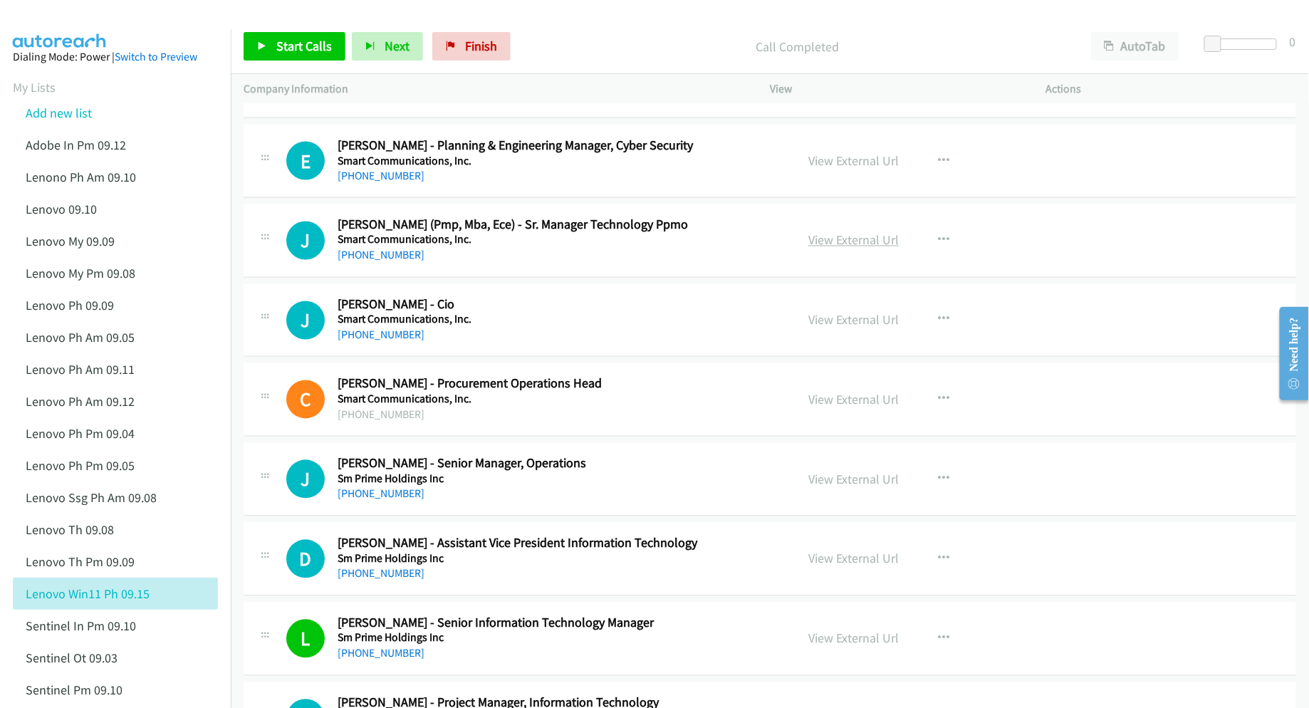
click at [827, 249] on link "View External Url" at bounding box center [853, 240] width 90 height 16
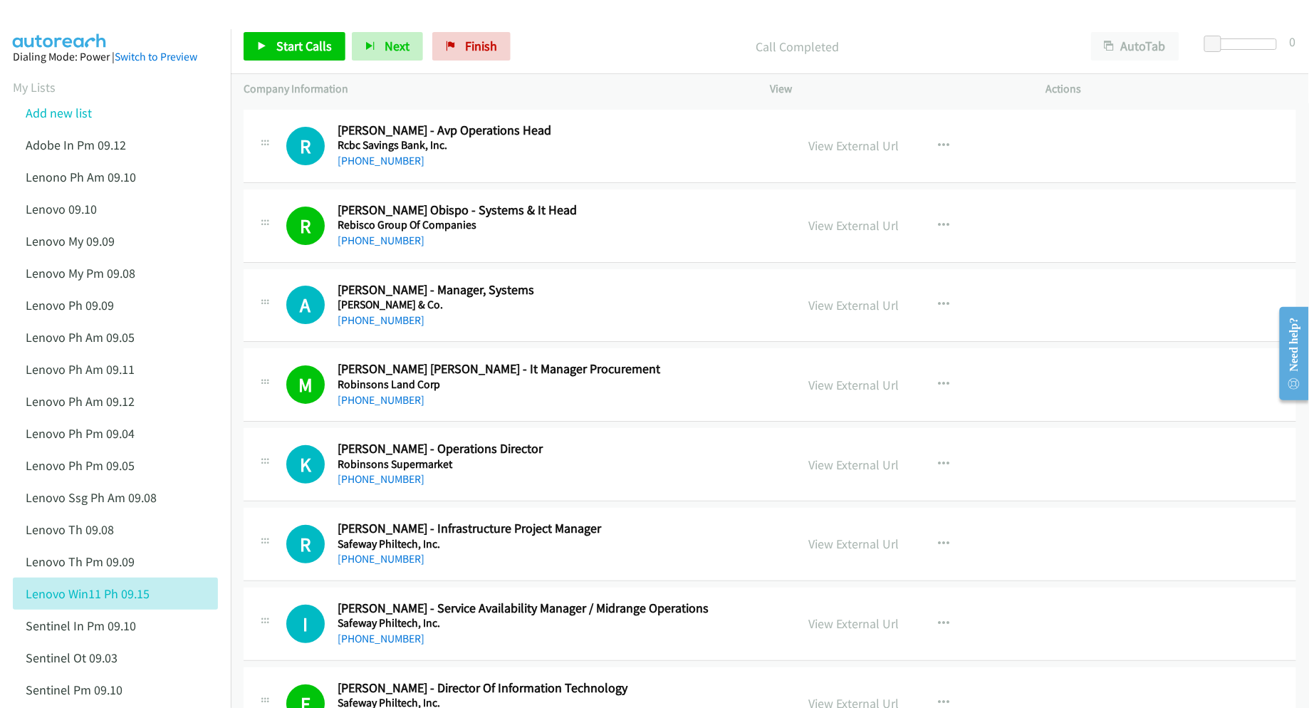
scroll to position [11690, 0]
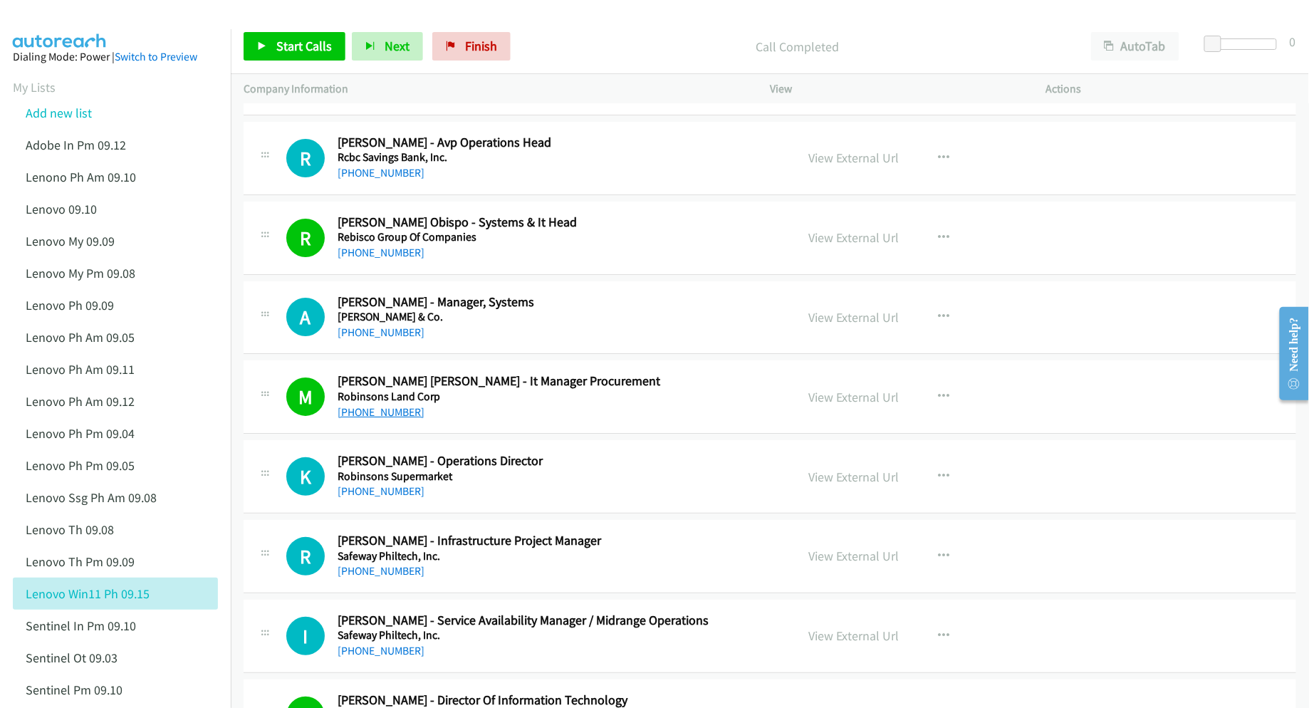
click at [396, 419] on link "[PHONE_NUMBER]" at bounding box center [381, 412] width 87 height 14
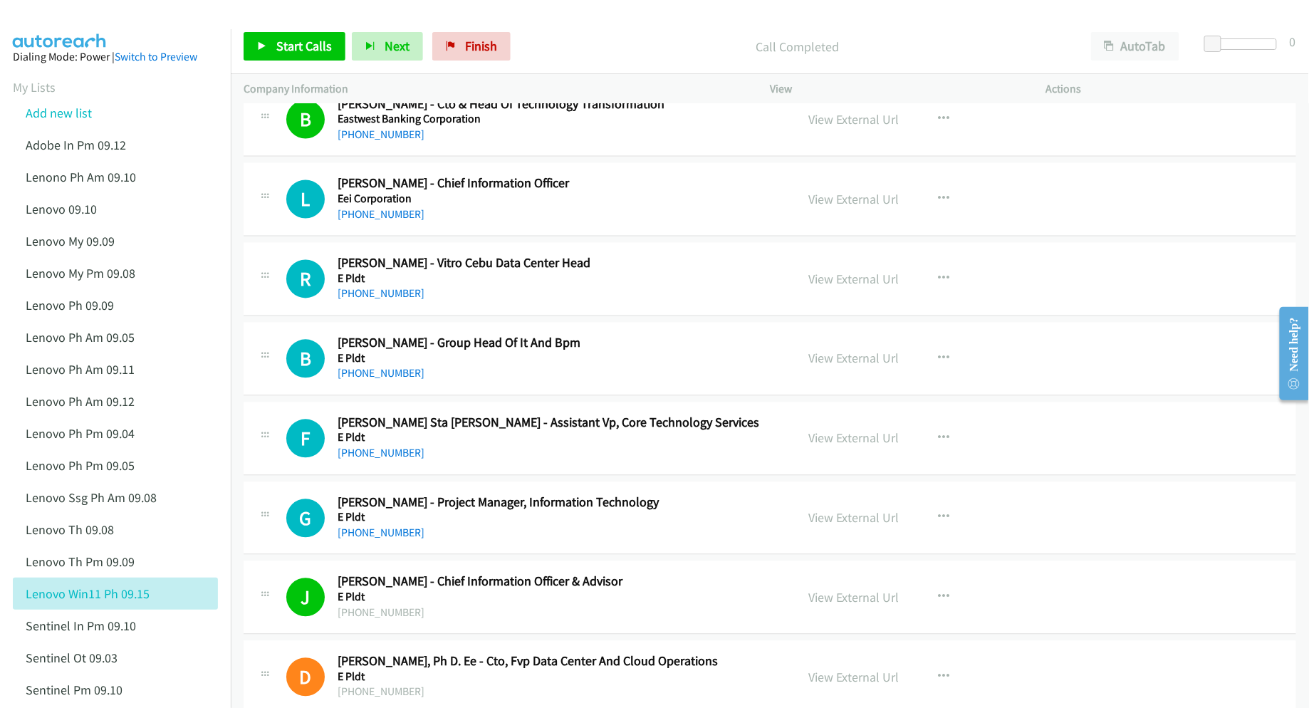
scroll to position [2954, 0]
